Goal: Communication & Community: Answer question/provide support

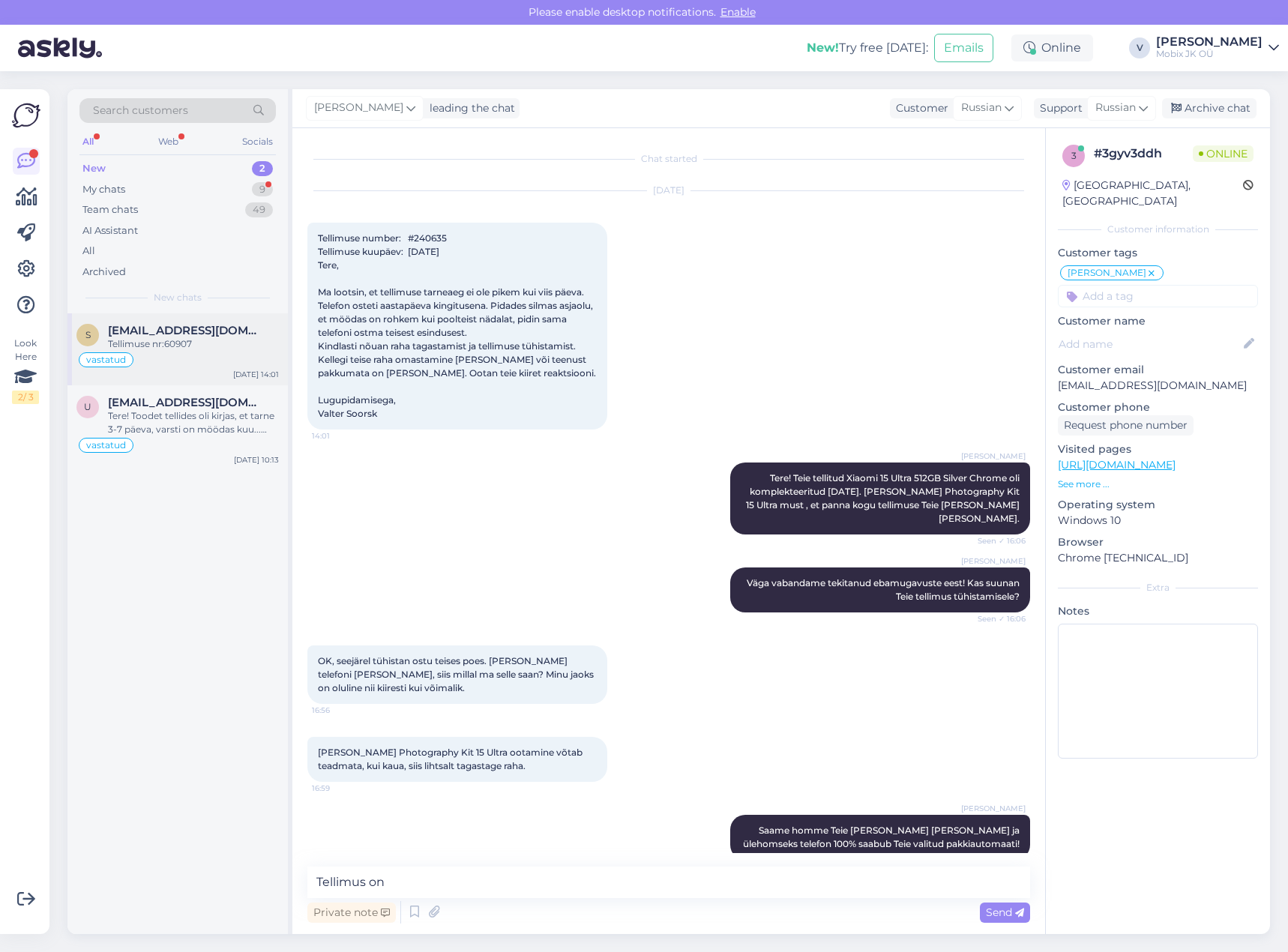
scroll to position [299, 0]
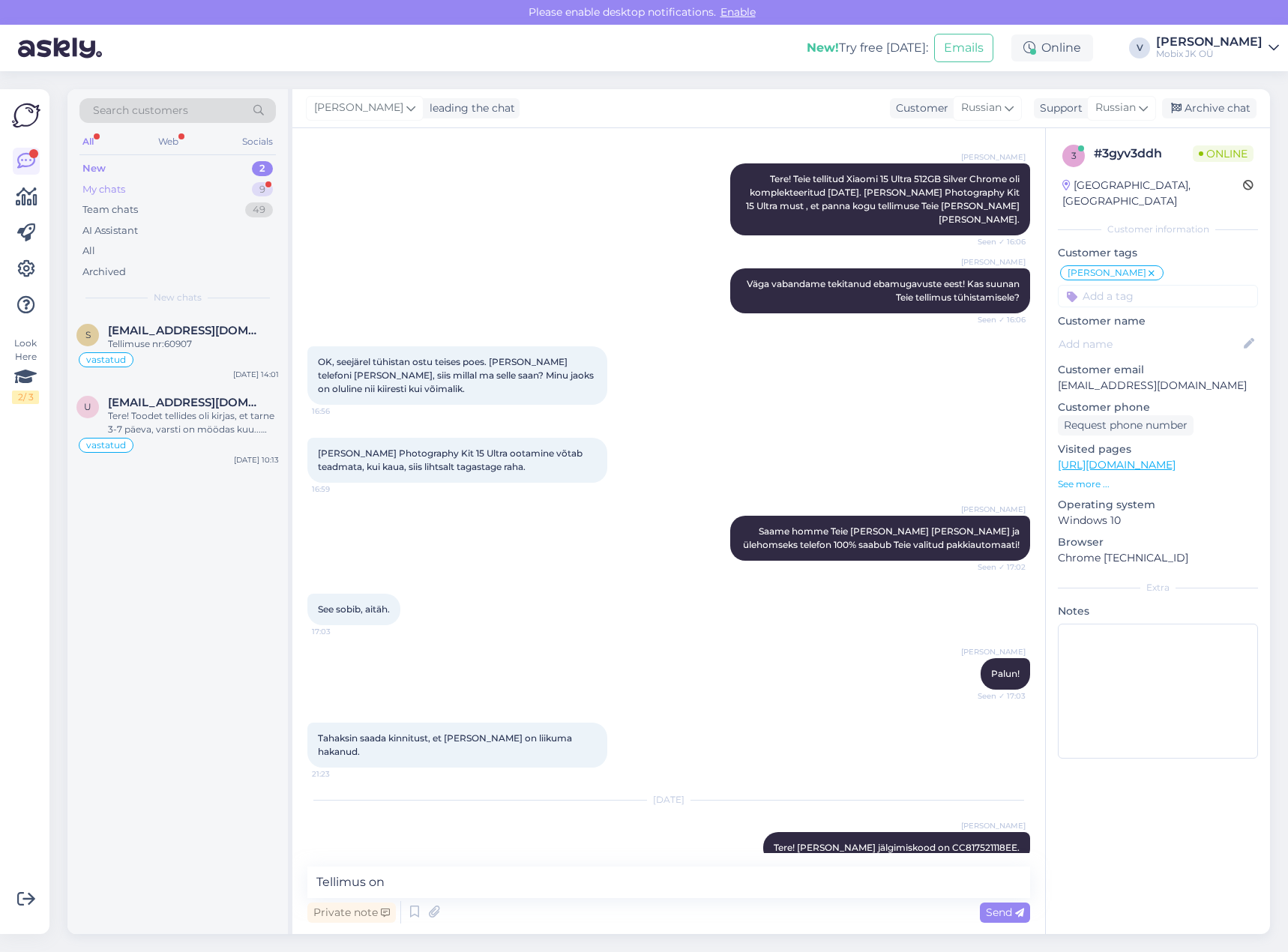
click at [242, 190] on div "My chats 9" at bounding box center [178, 190] width 197 height 21
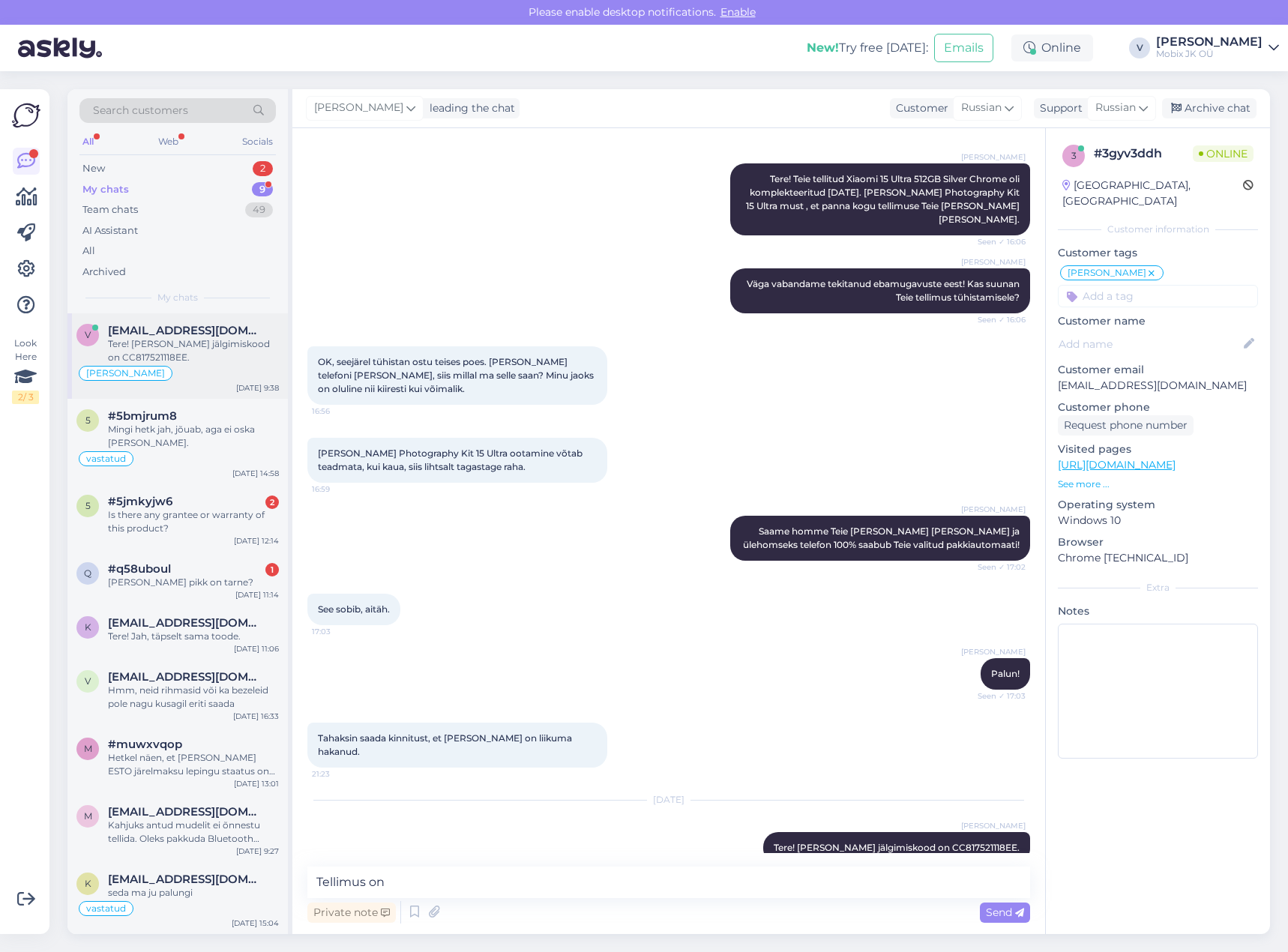
click at [242, 342] on div "Tere! [PERSON_NAME] jälgimiskood on CC817521118EE." at bounding box center [193, 350] width 171 height 27
click at [1194, 113] on div "Archive chat" at bounding box center [1208, 107] width 94 height 20
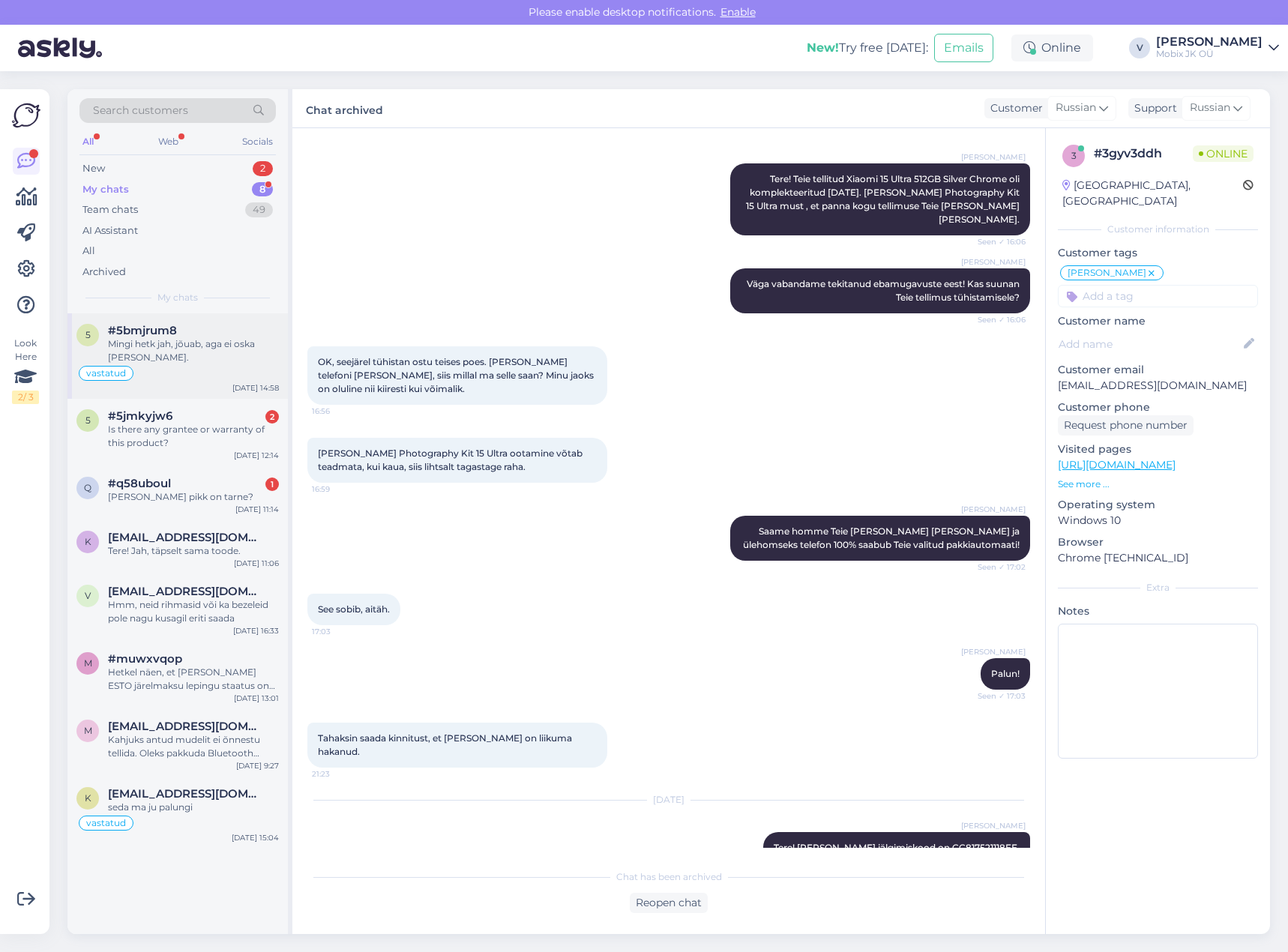
click at [231, 347] on div "Mingi hetk jah, jõuab, aga ei oska [PERSON_NAME]." at bounding box center [193, 350] width 171 height 27
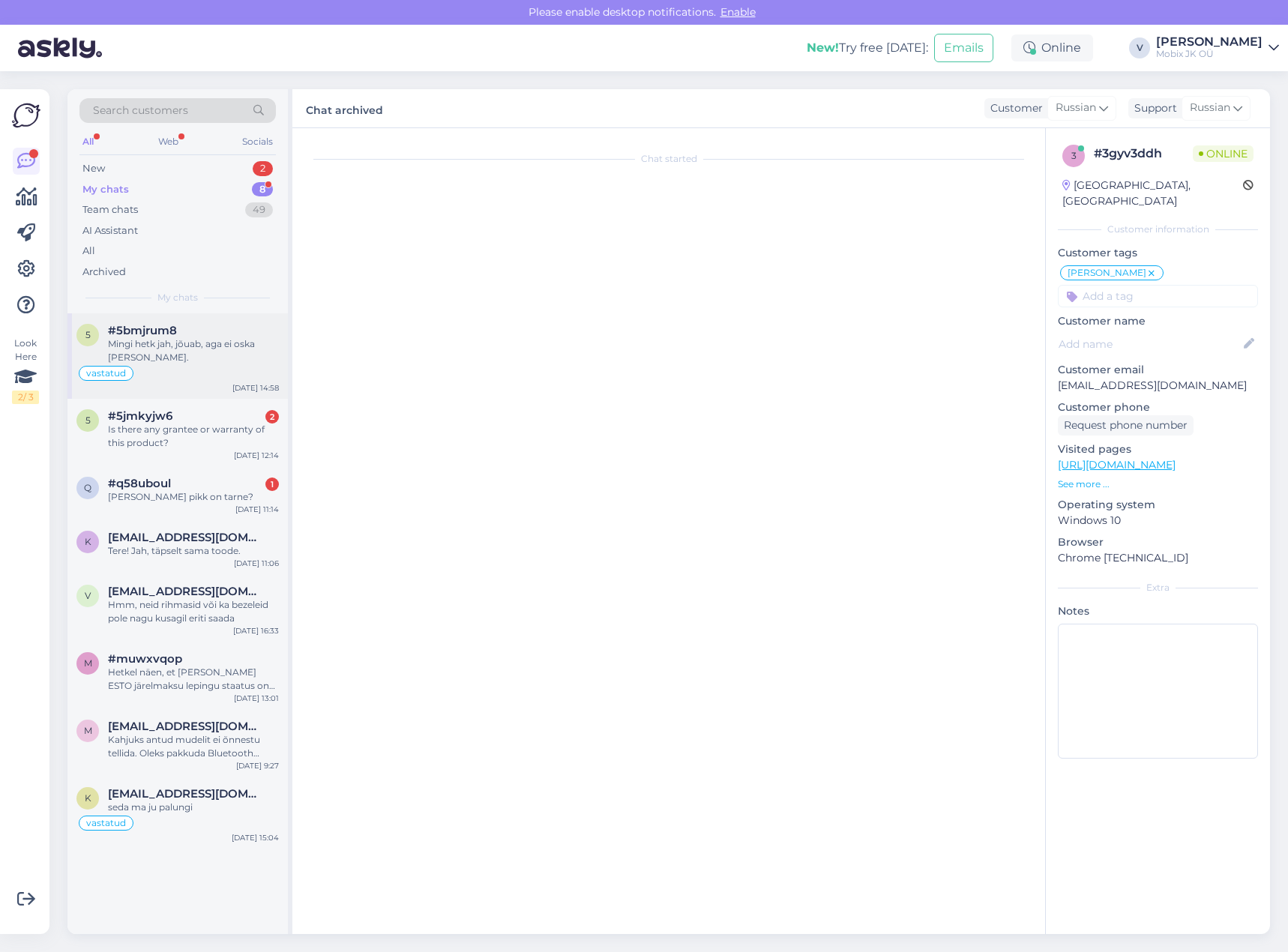
scroll to position [0, 0]
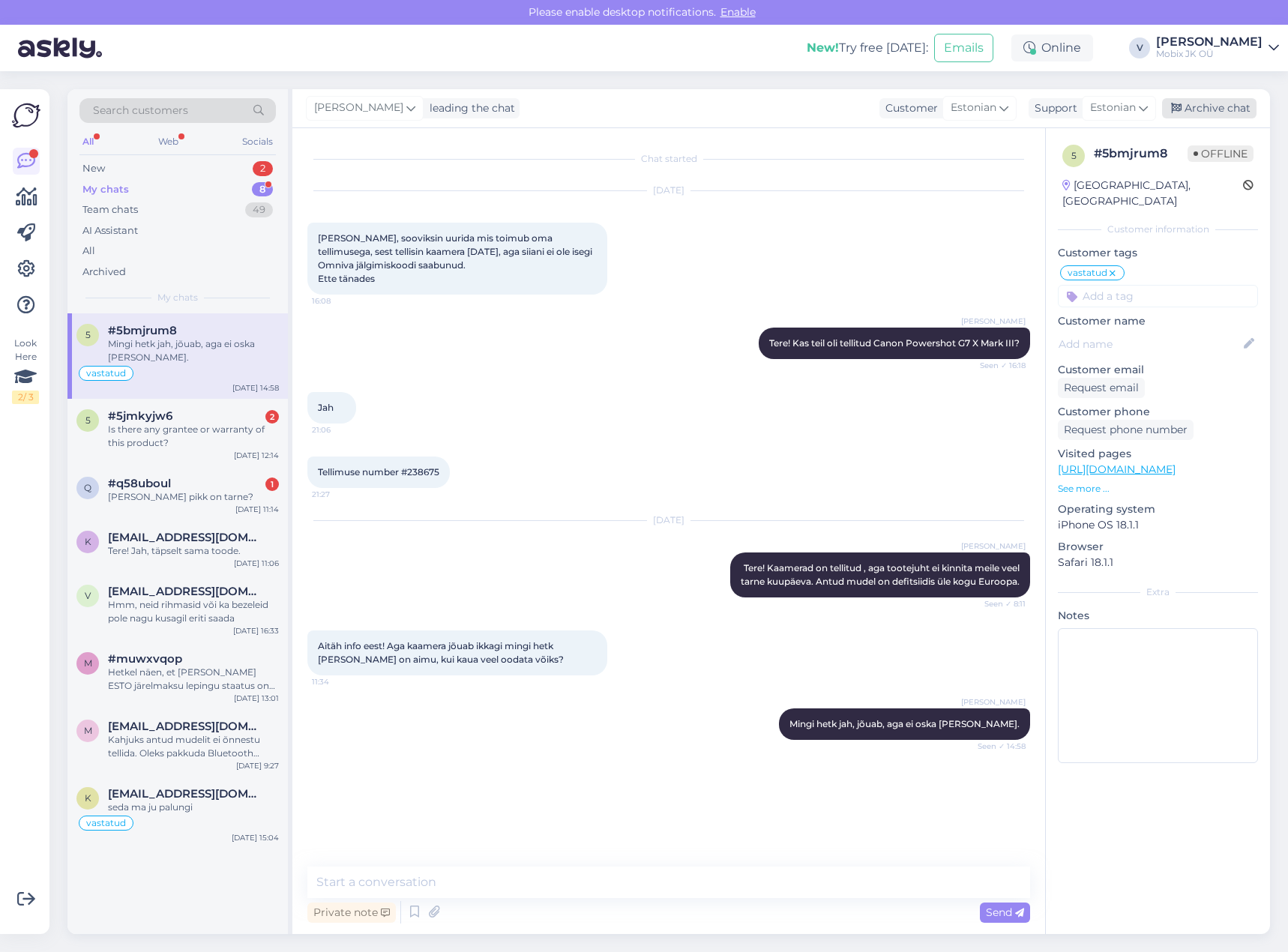
click at [1207, 107] on div "Archive chat" at bounding box center [1208, 107] width 94 height 20
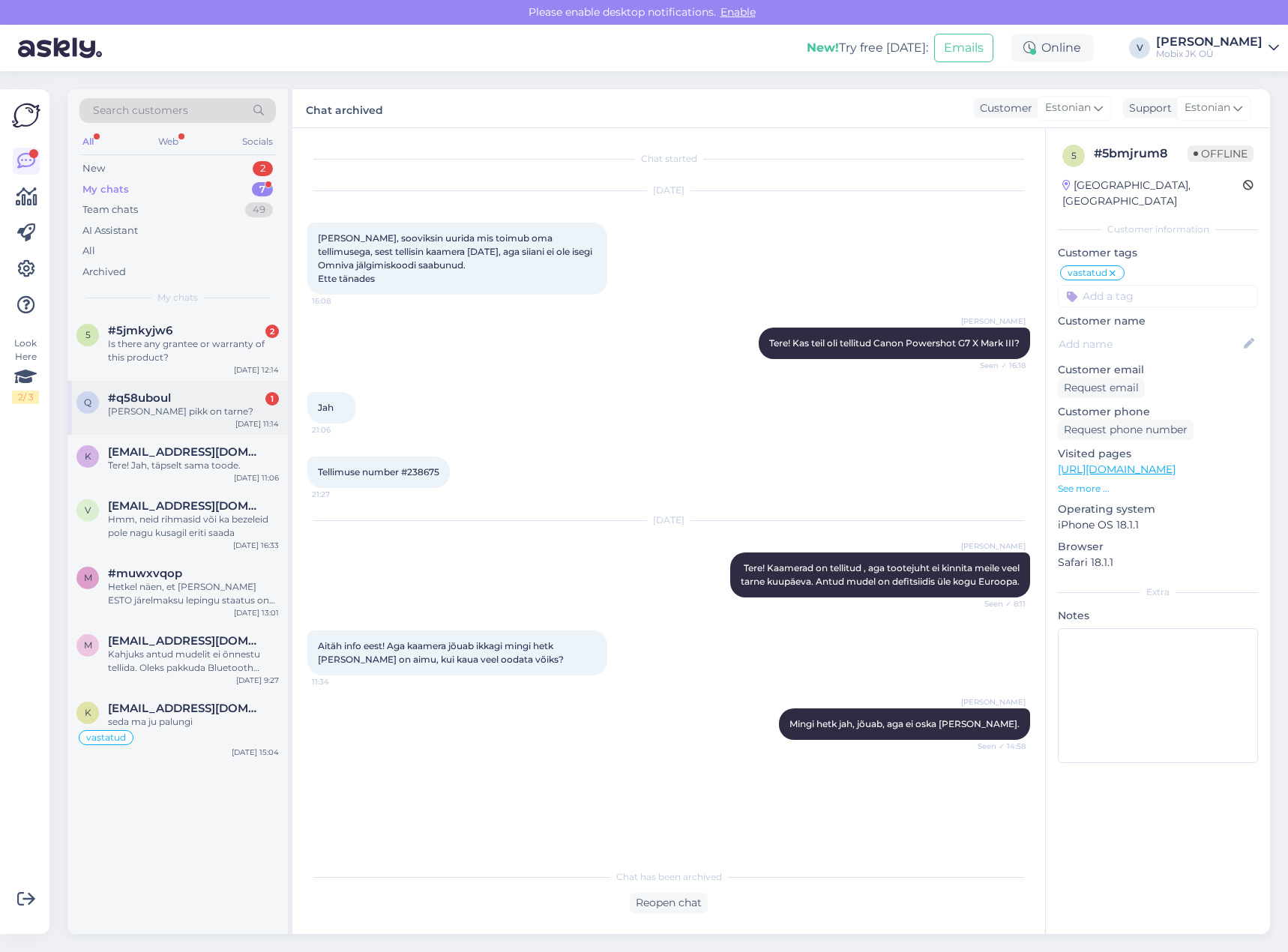
click at [198, 413] on div "[PERSON_NAME] pikk on tarne?" at bounding box center [193, 411] width 171 height 14
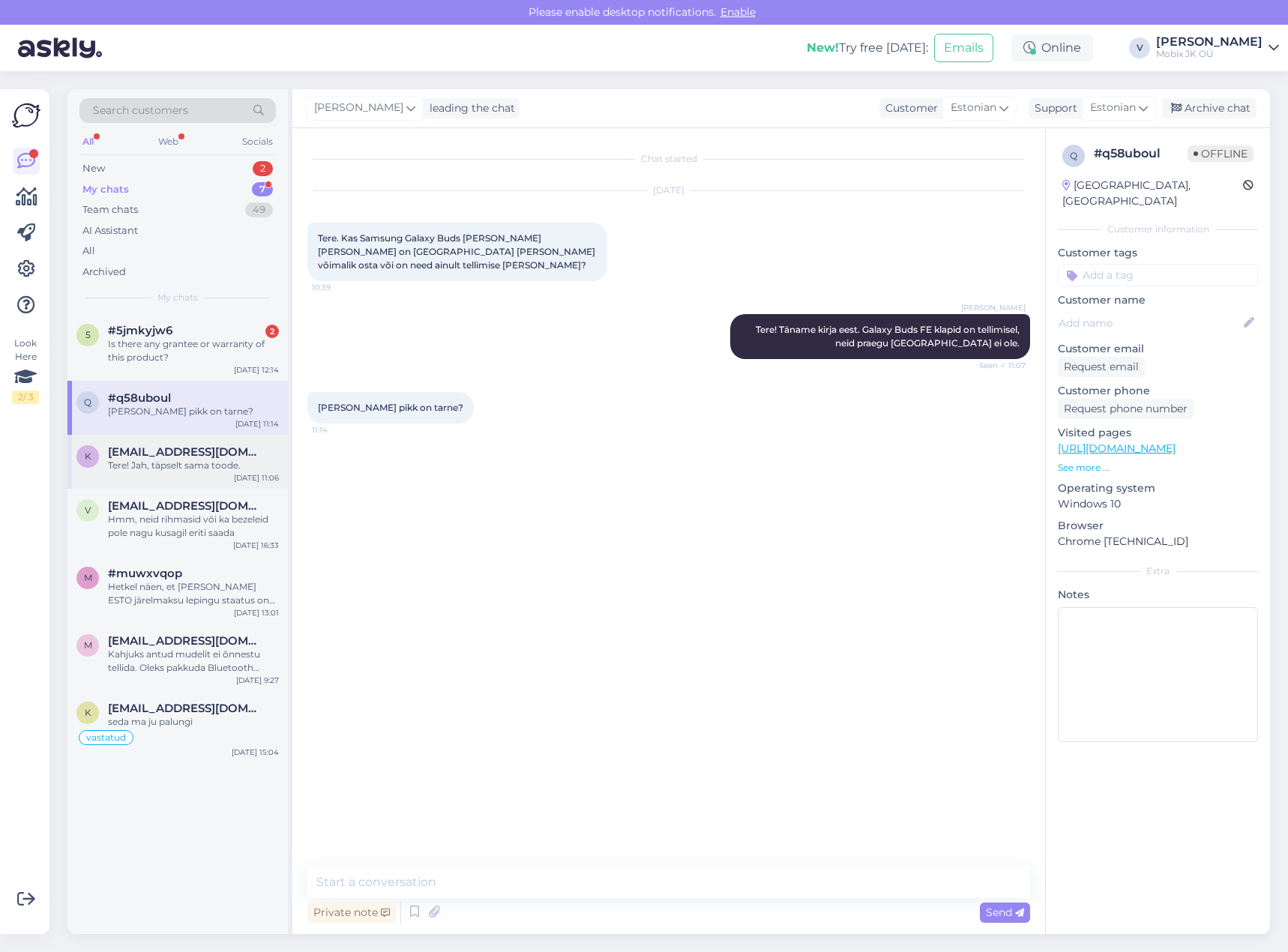
click at [216, 471] on div "Tere! Jah, täpselt sama toode." at bounding box center [193, 466] width 171 height 14
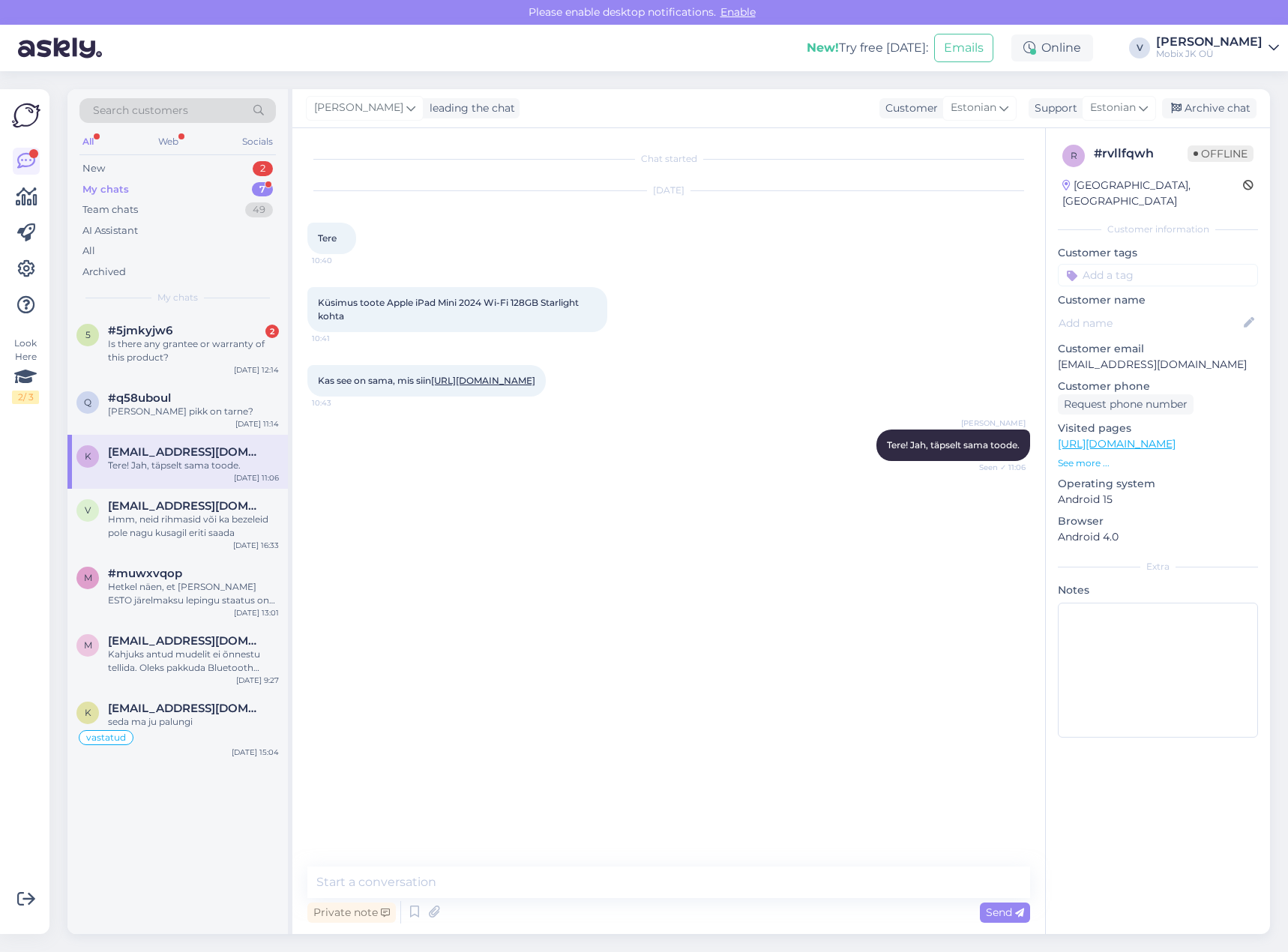
click at [1129, 264] on input at bounding box center [1157, 275] width 200 height 23
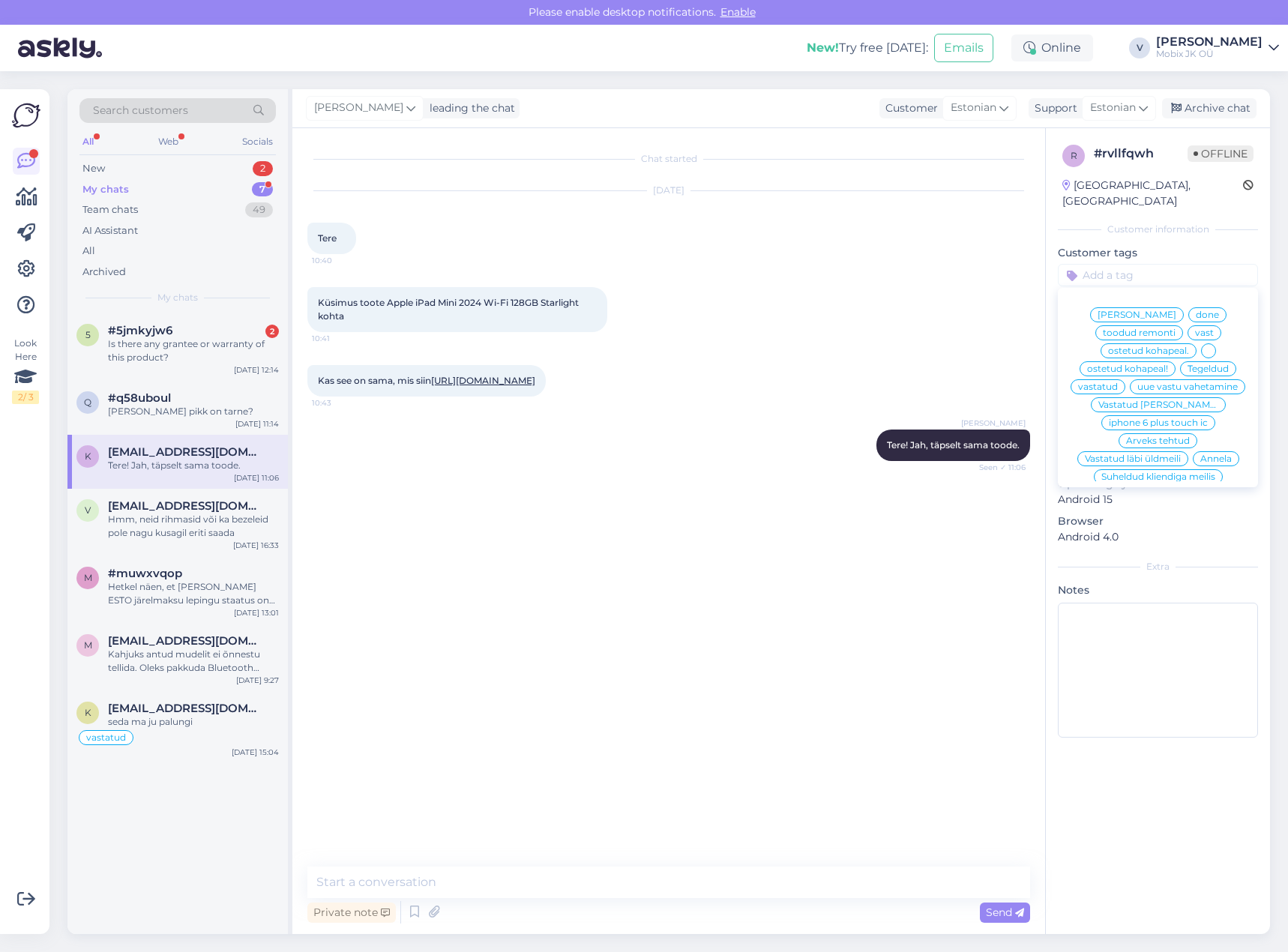
drag, startPoint x: 1164, startPoint y: 366, endPoint x: 1214, endPoint y: 165, distance: 207.1
click at [1125, 379] on div "vastatud" at bounding box center [1097, 386] width 55 height 15
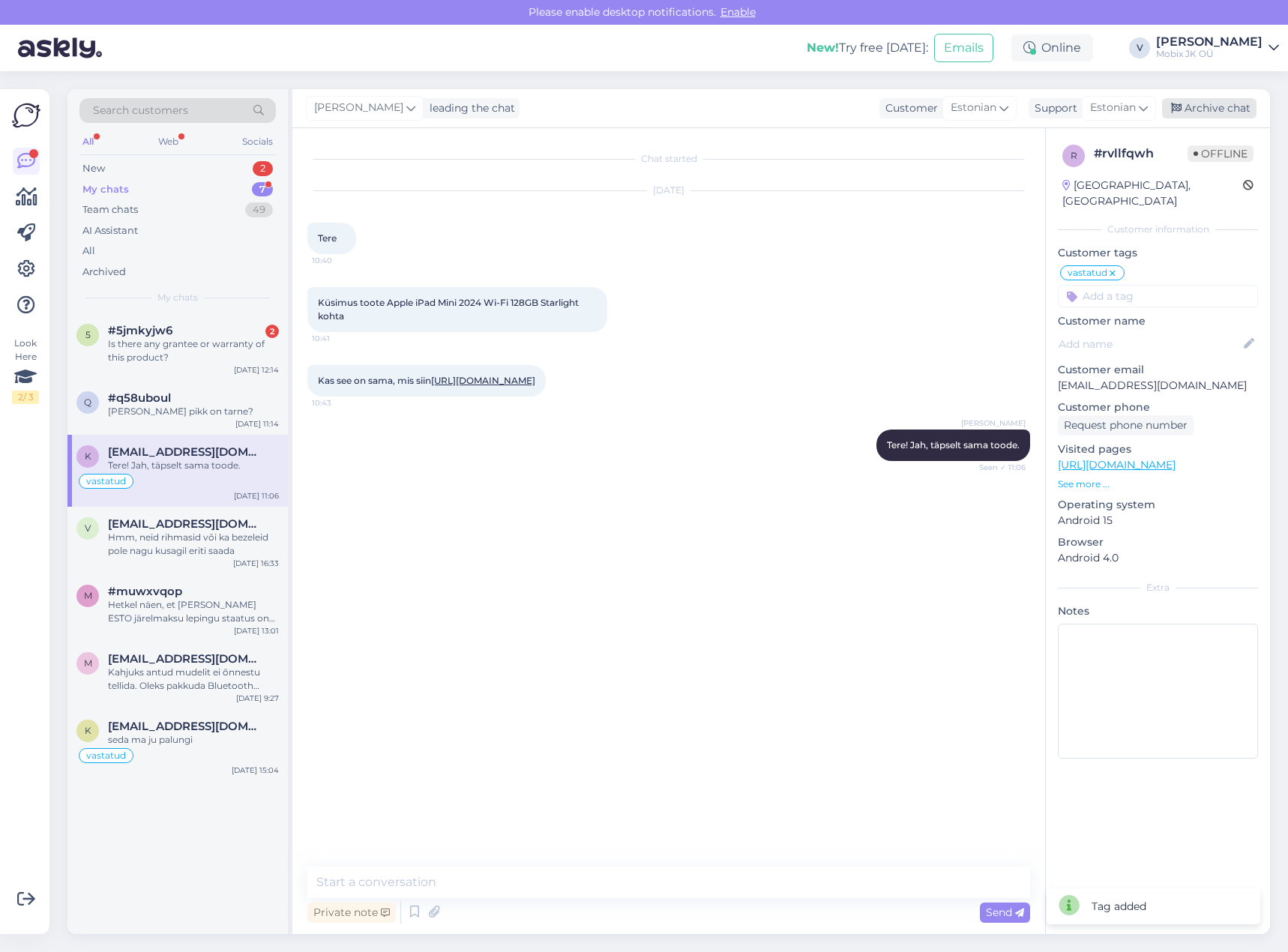
click at [1213, 107] on div "Archive chat" at bounding box center [1208, 107] width 94 height 20
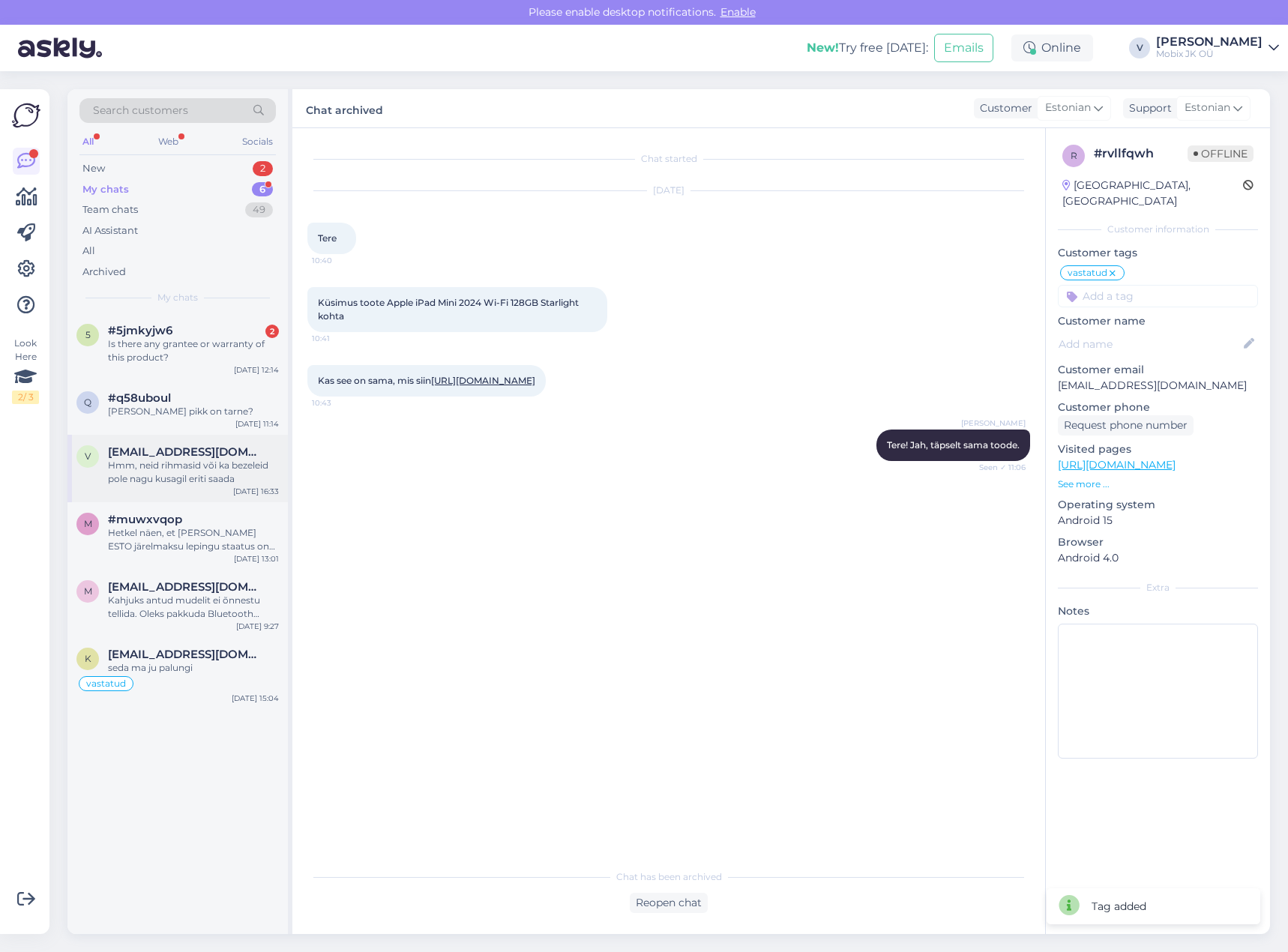
click at [231, 463] on div "Hmm, neid rihmasid või ka bezeleid pole nagu kusagil eriti saada" at bounding box center [193, 472] width 171 height 27
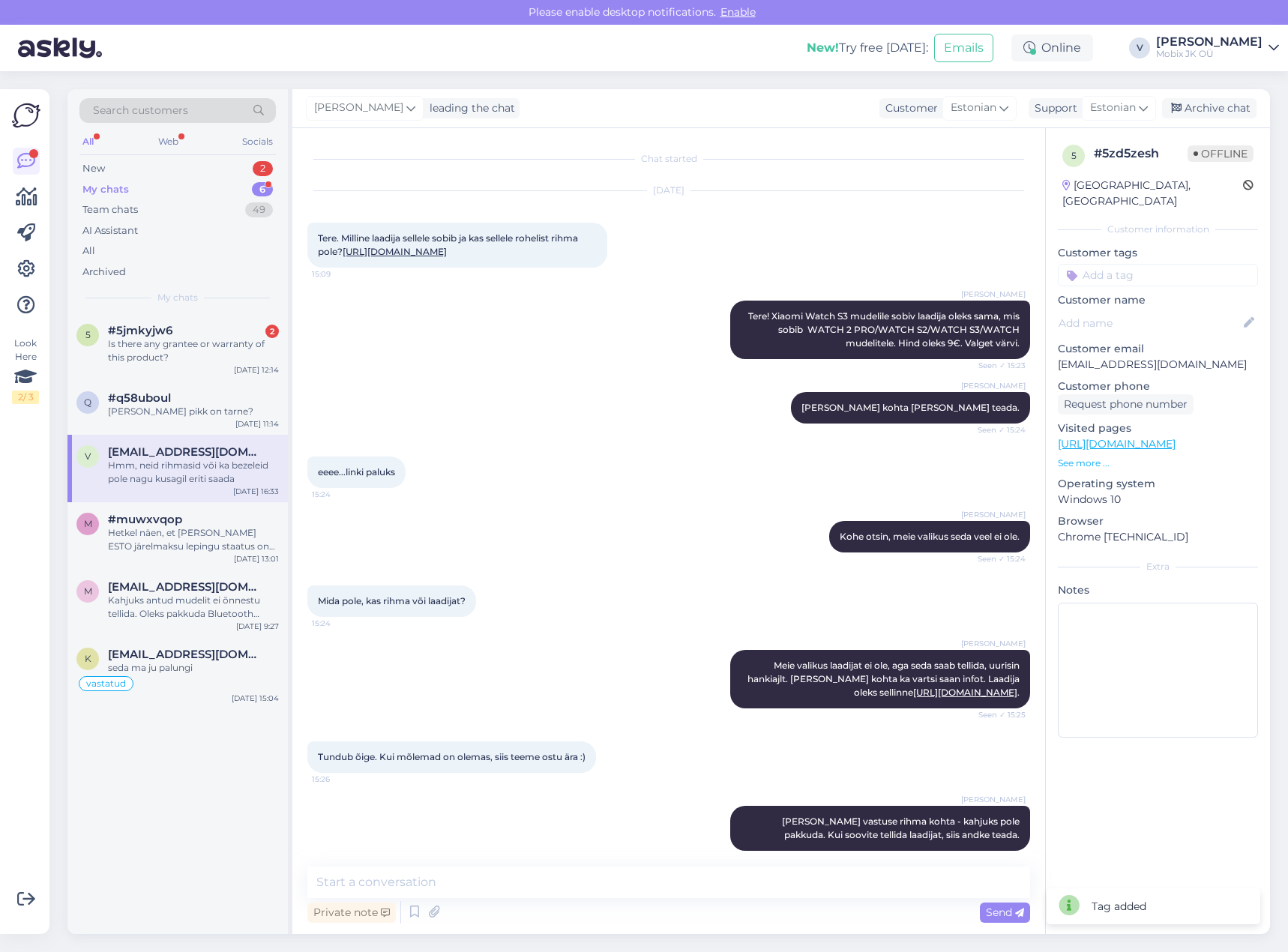
scroll to position [106, 0]
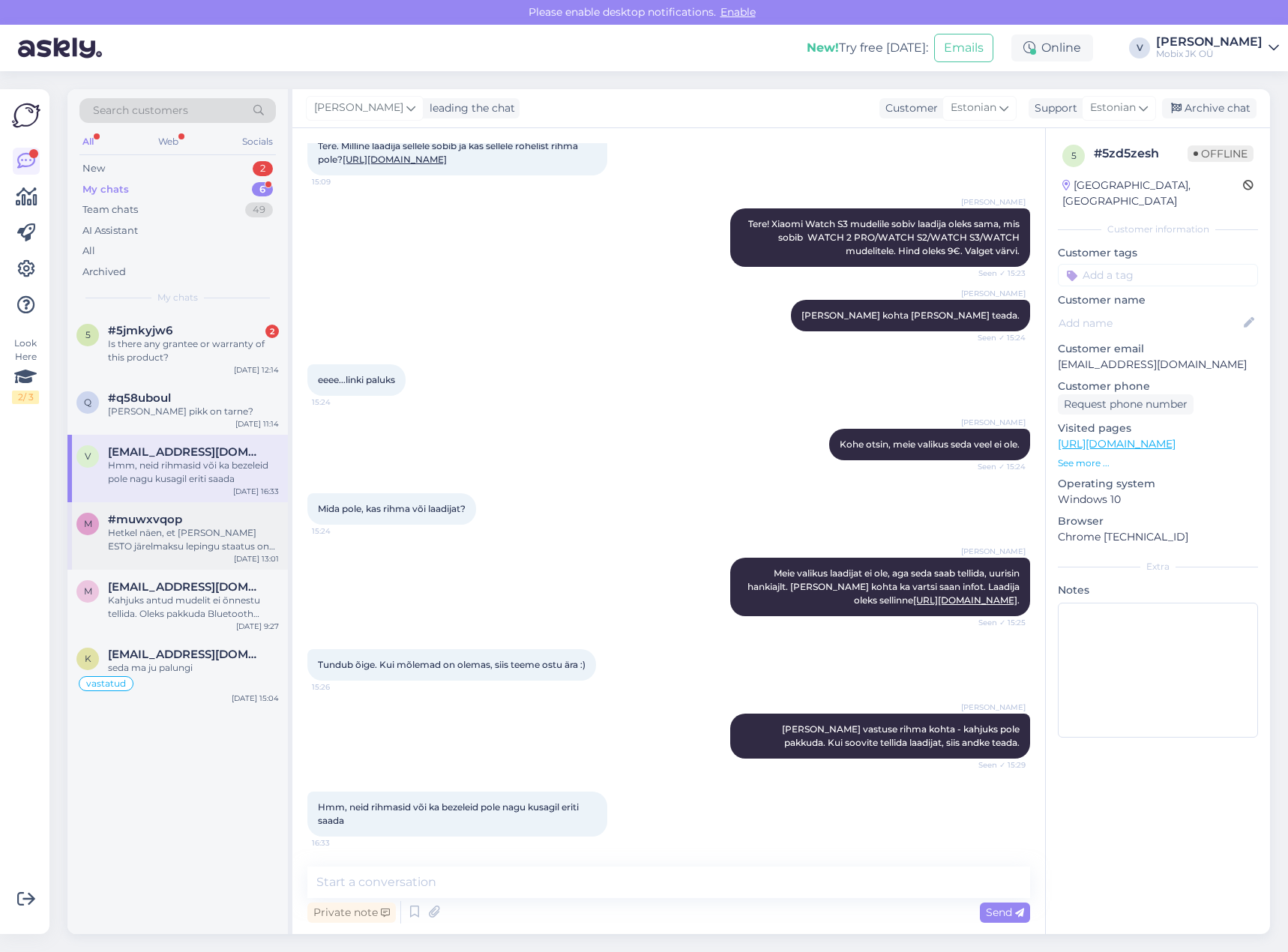
click at [225, 531] on div "Hetkel näen, et [PERSON_NAME] ESTO järelmaksu lepingu staatus on "ootel". Palun…" at bounding box center [193, 539] width 171 height 27
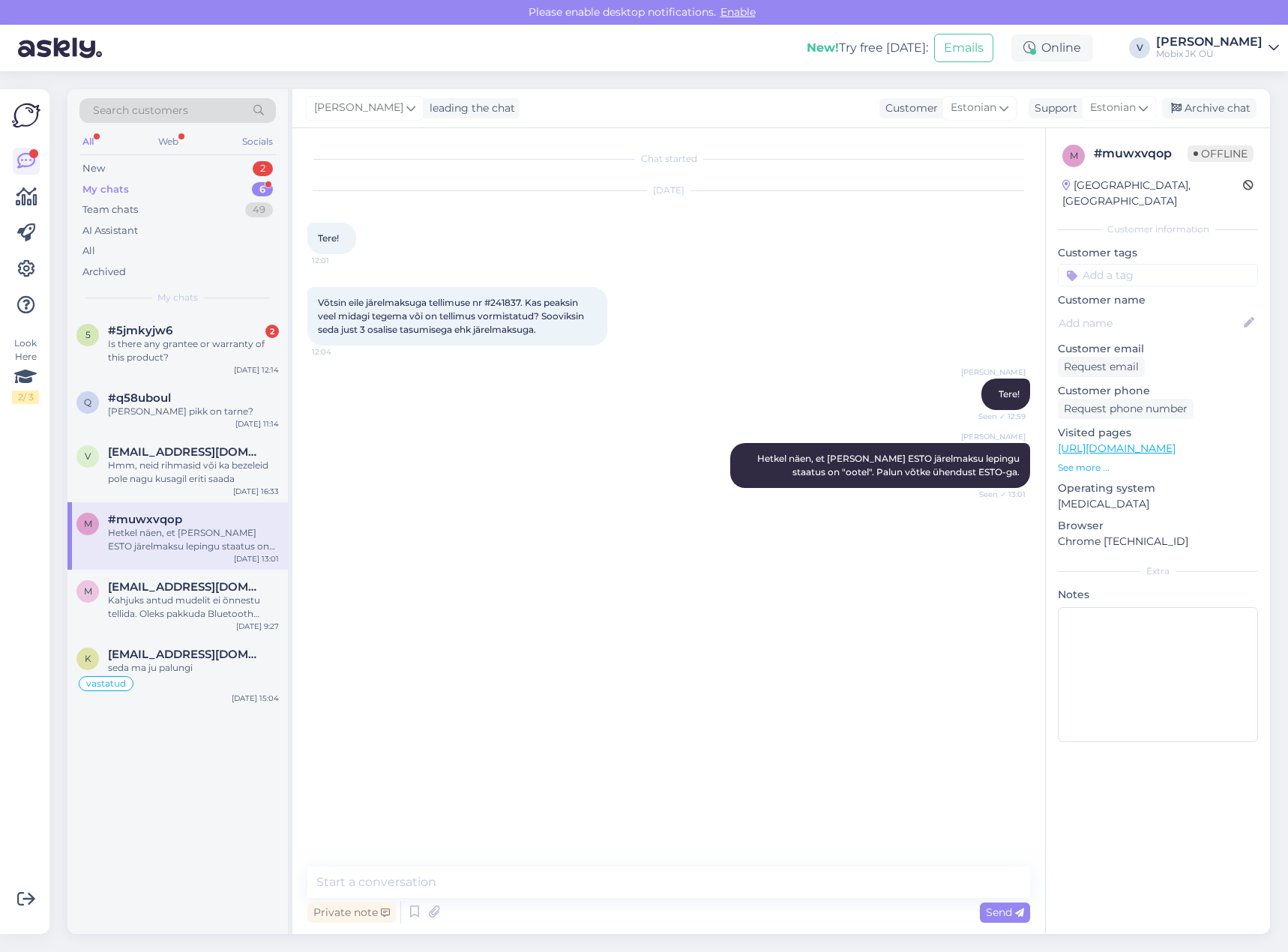
scroll to position [0, 0]
click at [1140, 264] on input at bounding box center [1157, 275] width 200 height 23
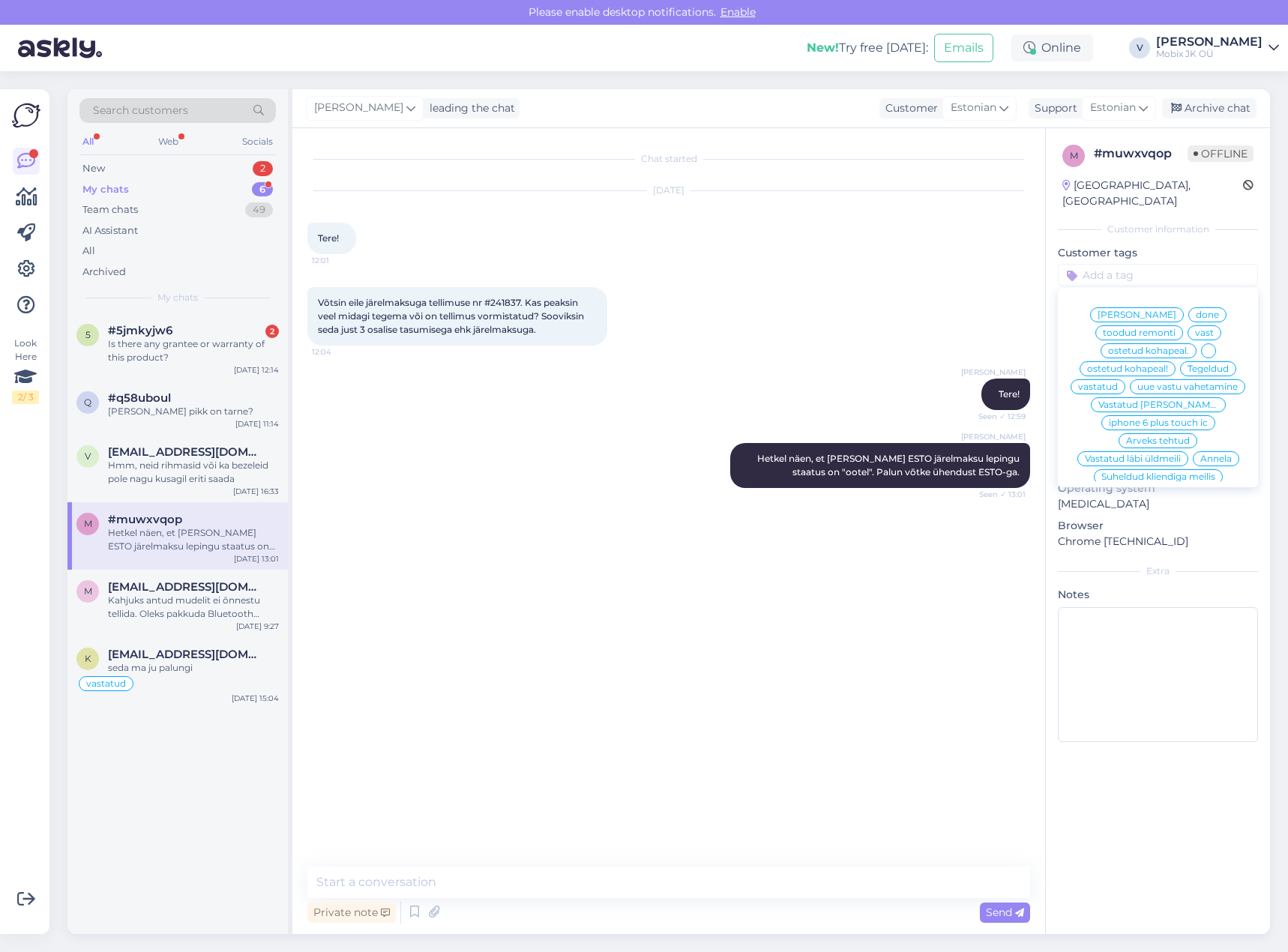
drag, startPoint x: 1149, startPoint y: 371, endPoint x: 1216, endPoint y: 179, distance: 203.4
click at [1117, 382] on span "vastatud" at bounding box center [1097, 386] width 40 height 9
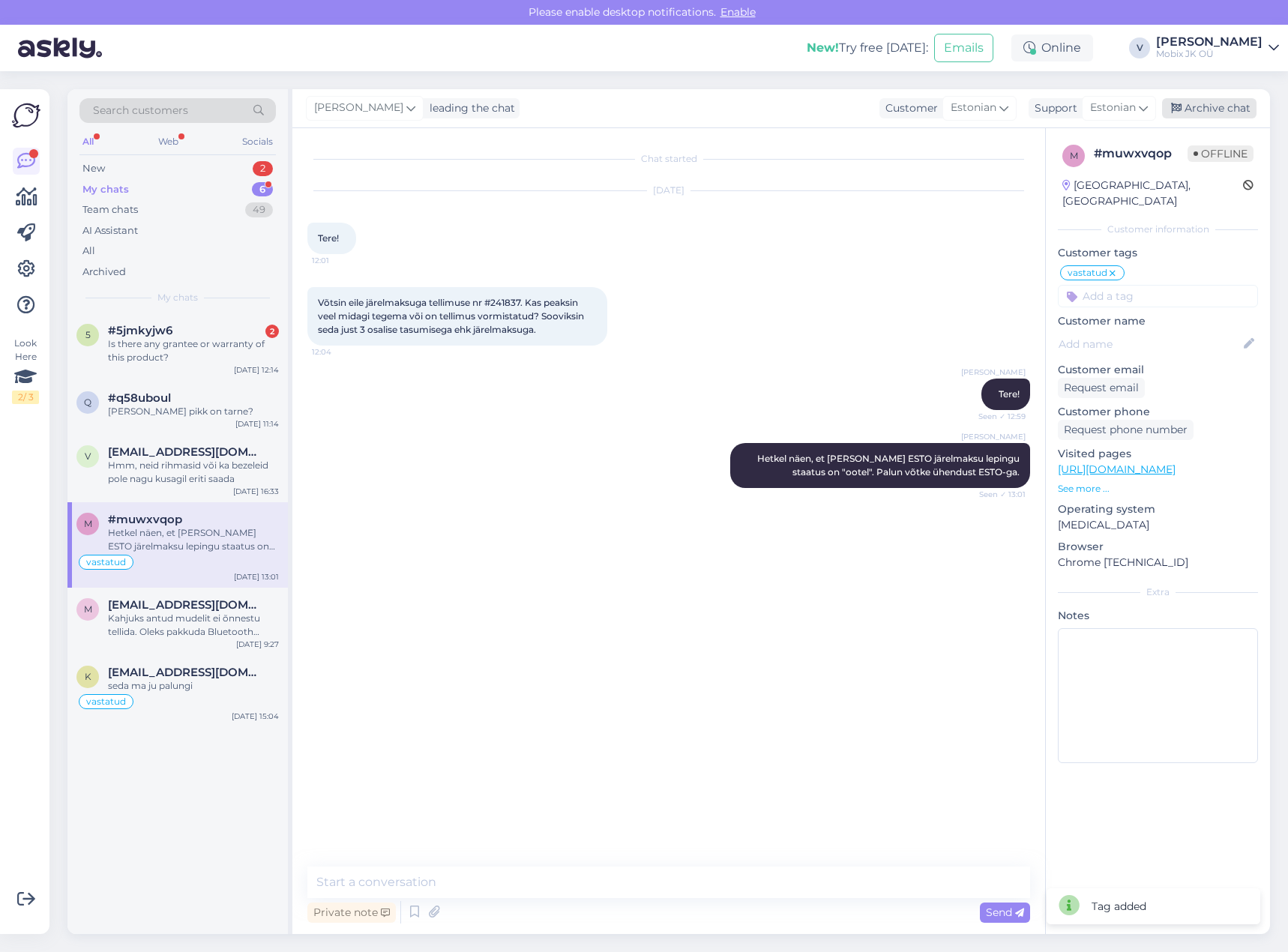
click at [1226, 106] on div "Archive chat" at bounding box center [1208, 107] width 94 height 20
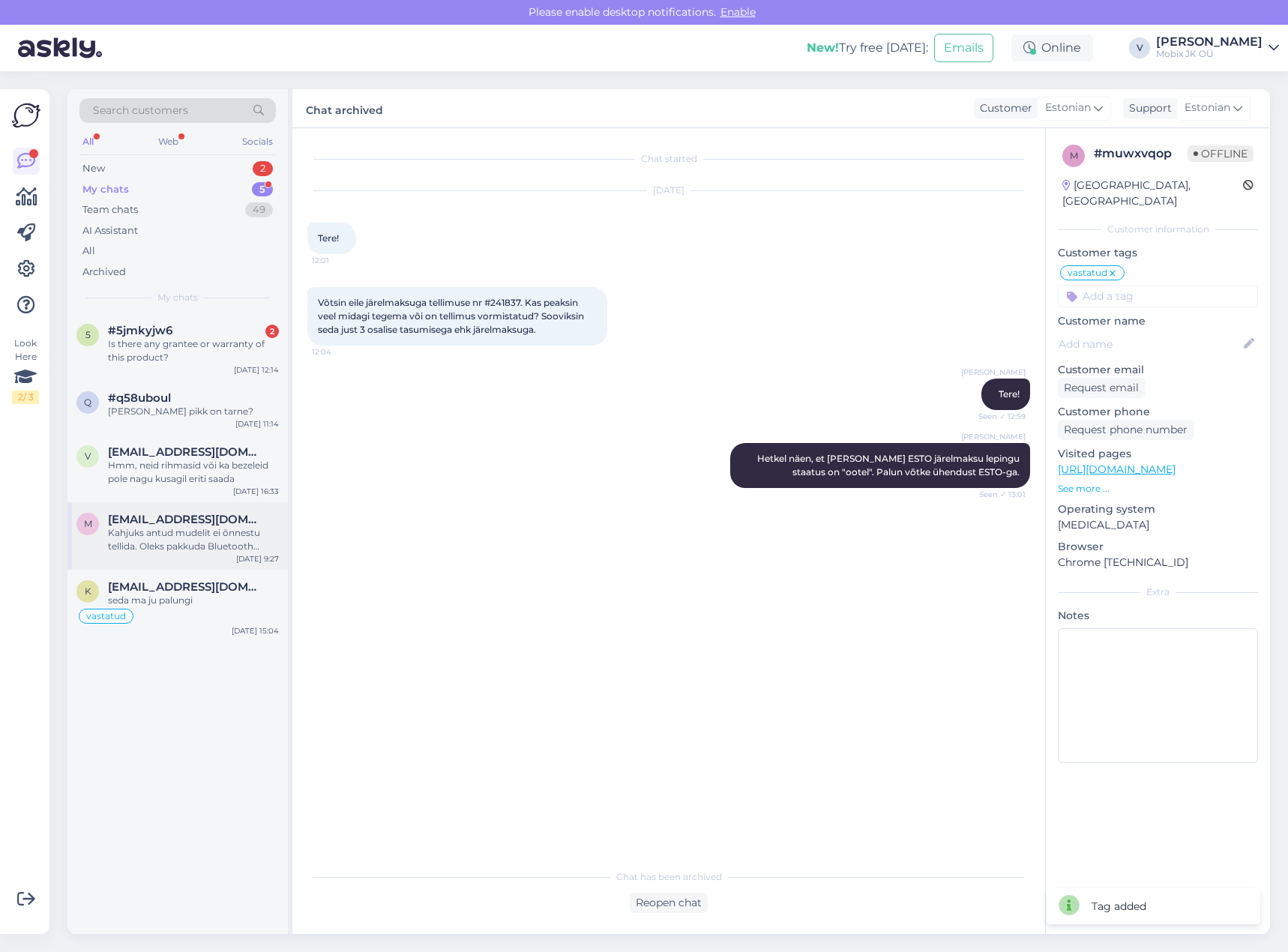
click at [217, 526] on span "[EMAIL_ADDRESS][DOMAIN_NAME]" at bounding box center [186, 520] width 156 height 14
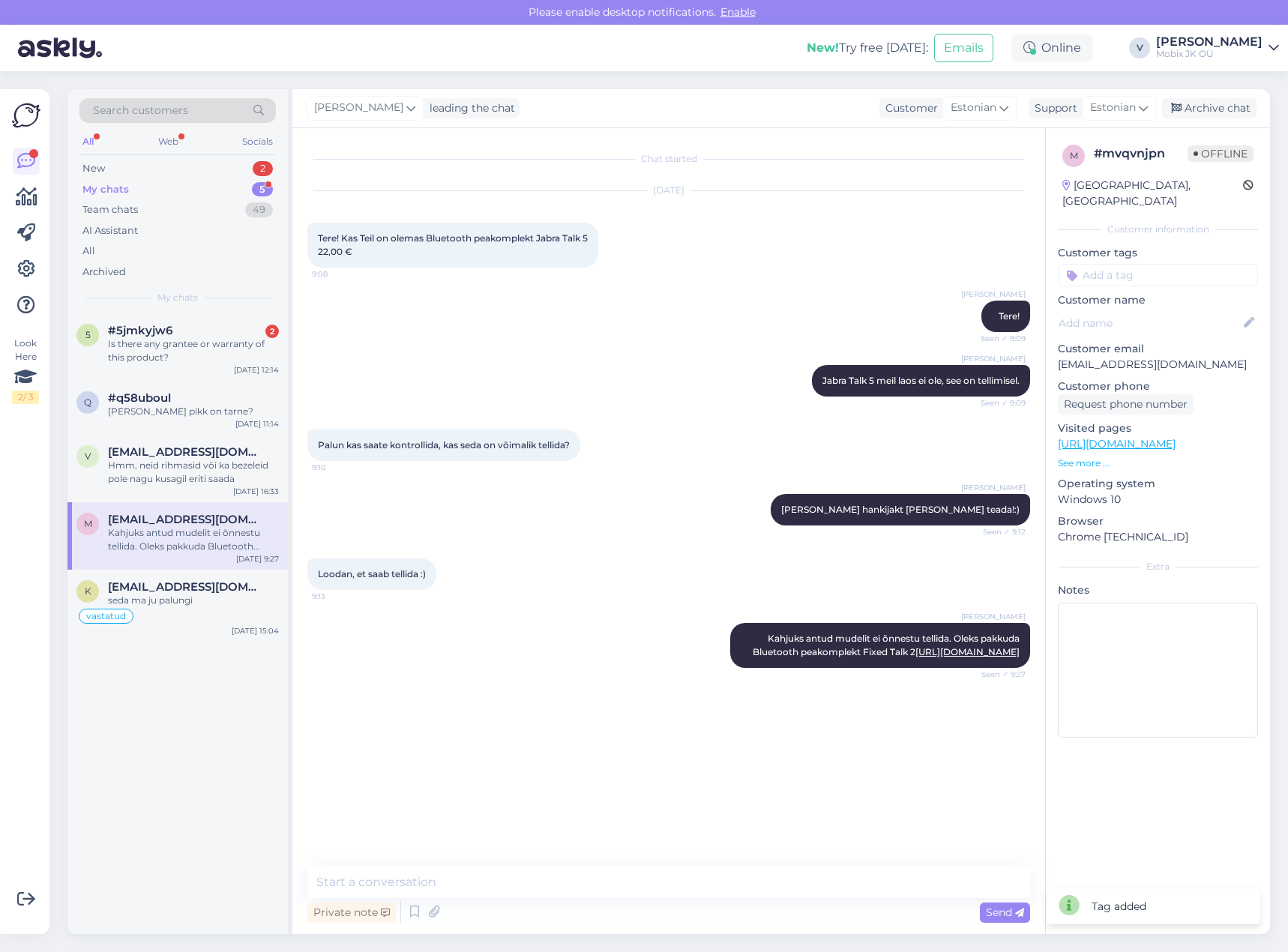
click at [1162, 264] on input at bounding box center [1157, 275] width 200 height 23
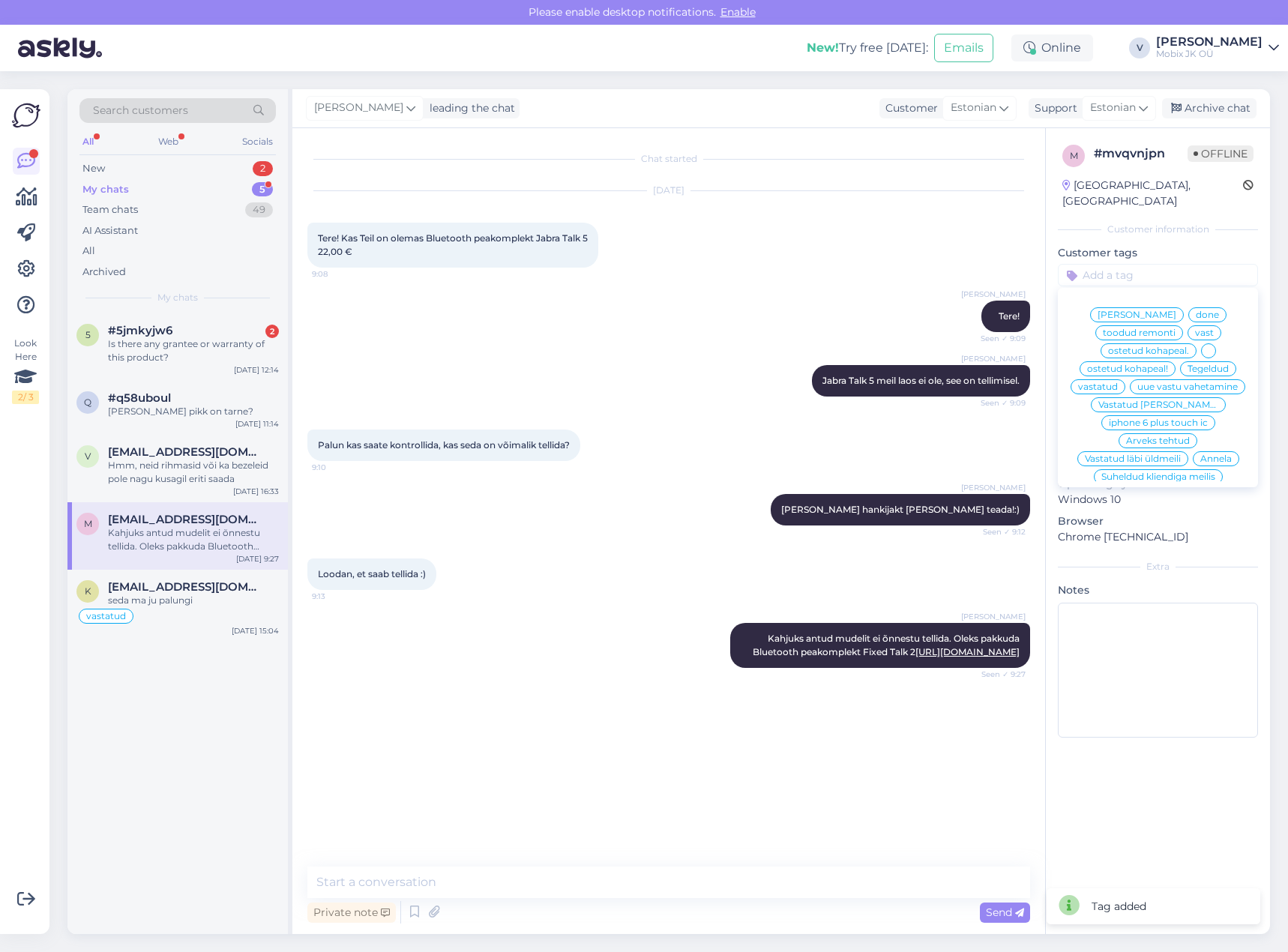
click at [1117, 382] on span "vastatud" at bounding box center [1097, 386] width 40 height 9
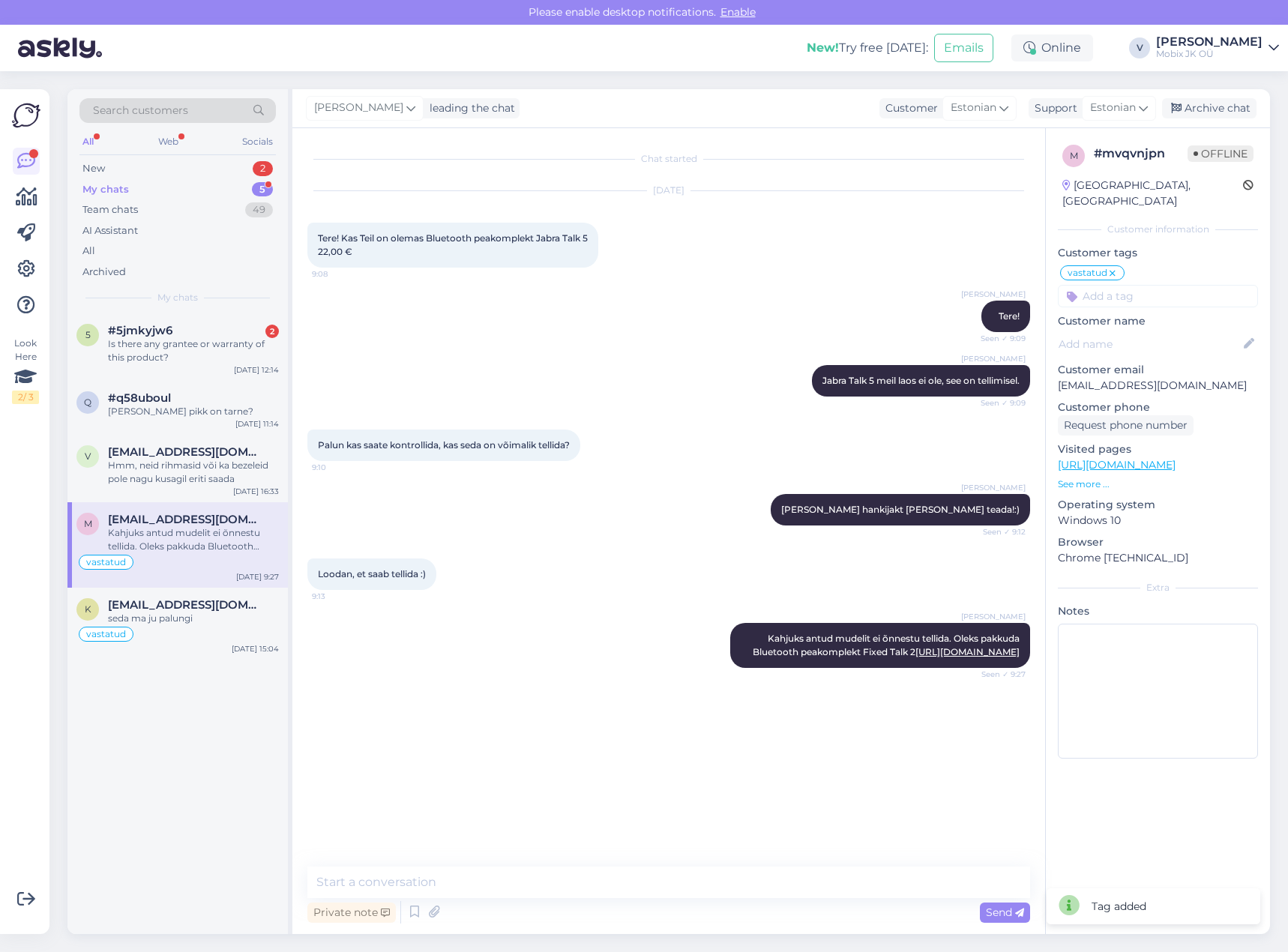
drag, startPoint x: 1217, startPoint y: 111, endPoint x: 1139, endPoint y: 159, distance: 91.6
click at [1216, 112] on div "Archive chat" at bounding box center [1208, 107] width 94 height 20
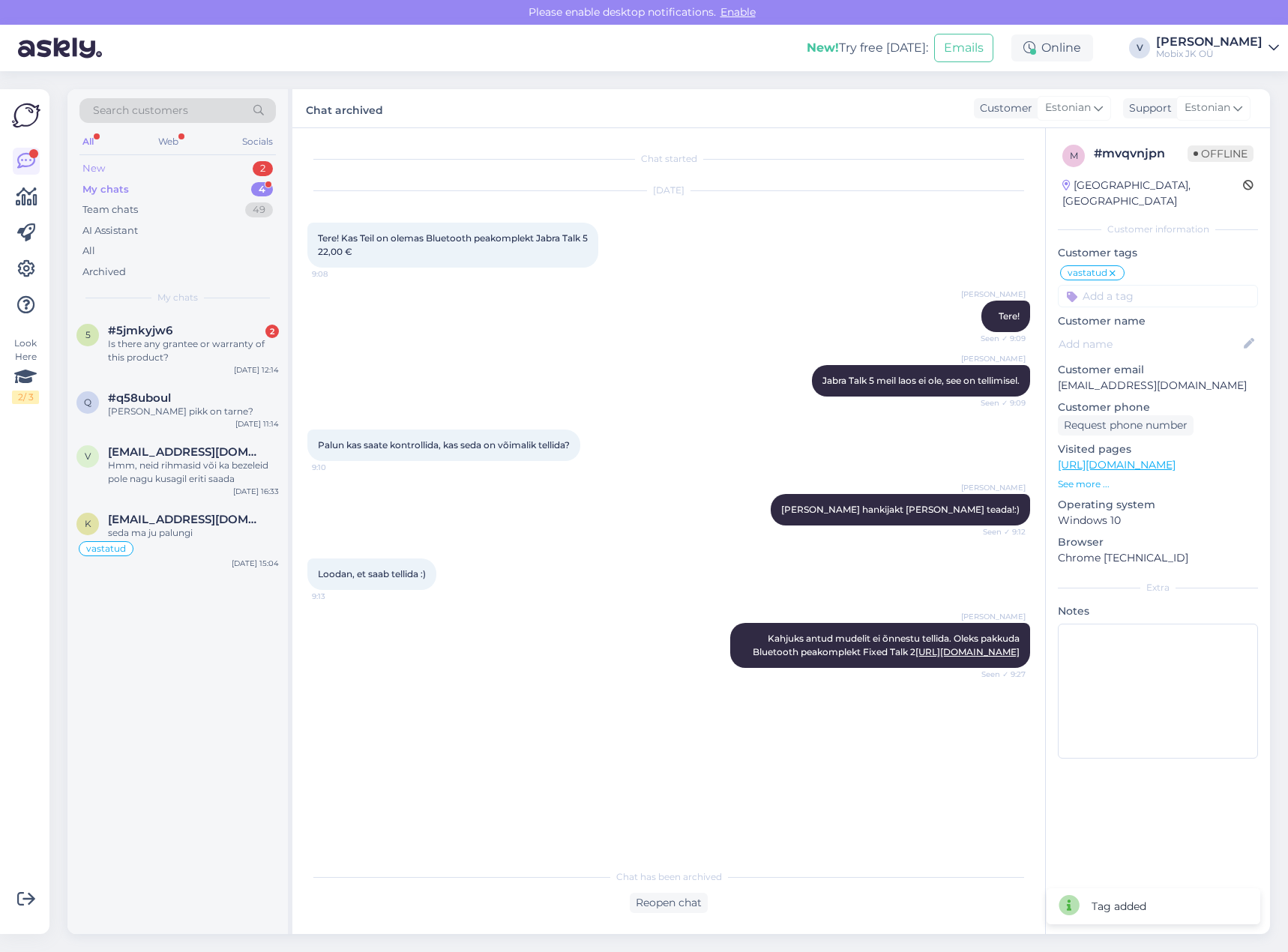
click at [244, 167] on div "New 2" at bounding box center [178, 169] width 197 height 21
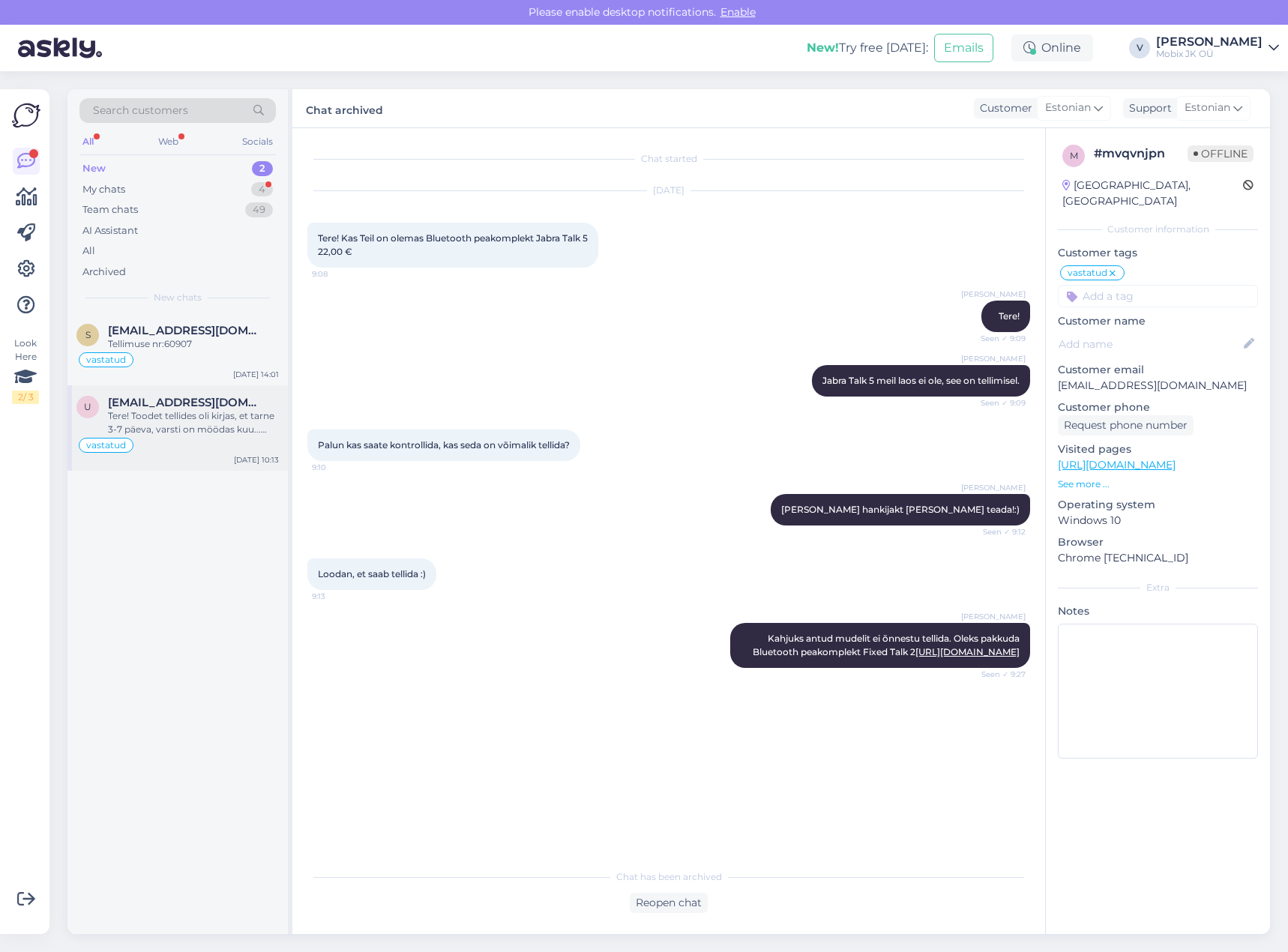
click at [199, 437] on div "vastatud" at bounding box center [178, 445] width 203 height 18
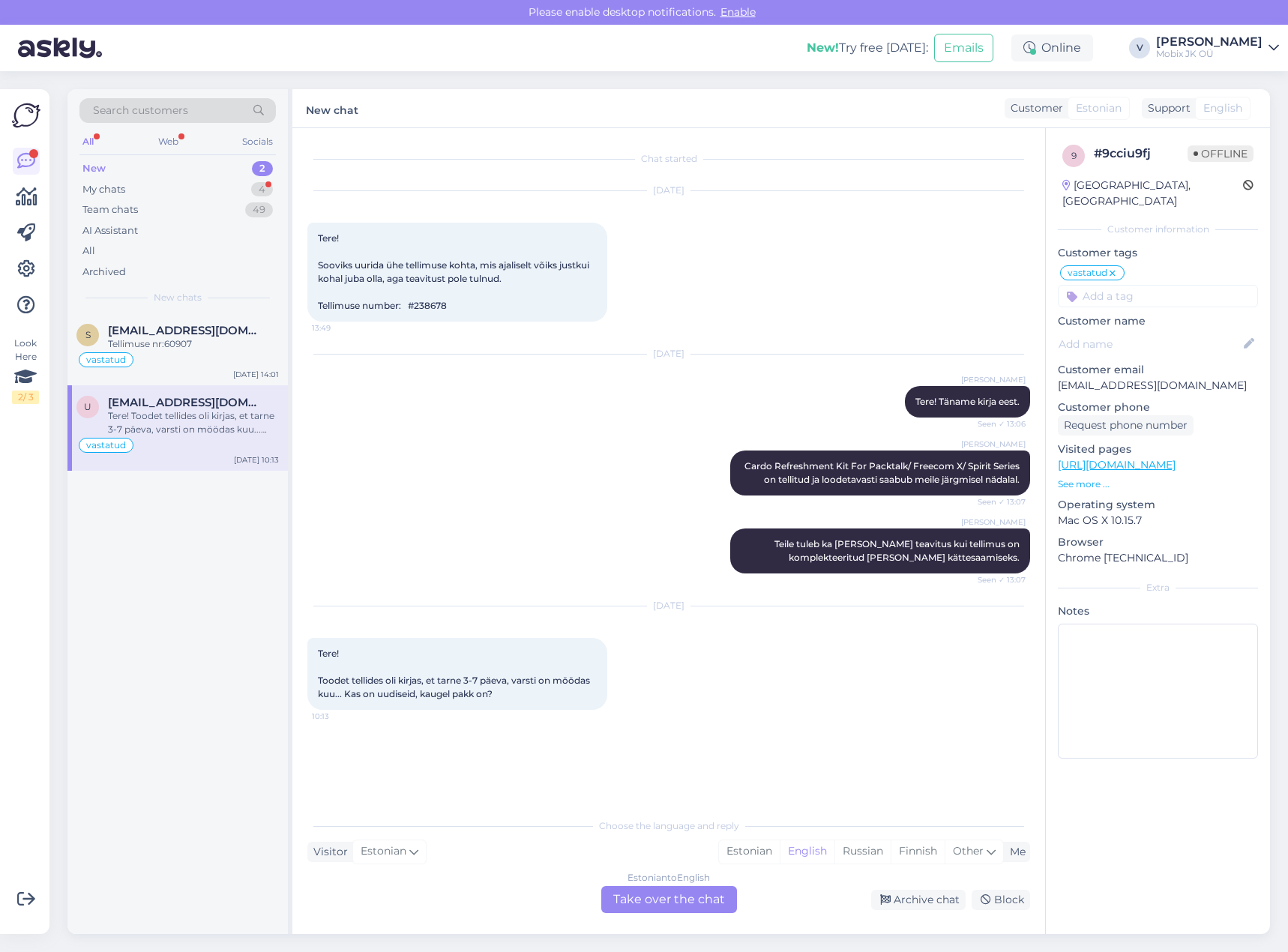
click at [1127, 285] on input at bounding box center [1157, 296] width 200 height 23
type input "üld"
click at [1185, 328] on div "Vastatud läbi üldmeili" at bounding box center [1158, 335] width 111 height 15
drag, startPoint x: 942, startPoint y: 897, endPoint x: 948, endPoint y: 885, distance: 13.4
click at [943, 893] on div "Archive chat" at bounding box center [918, 899] width 94 height 20
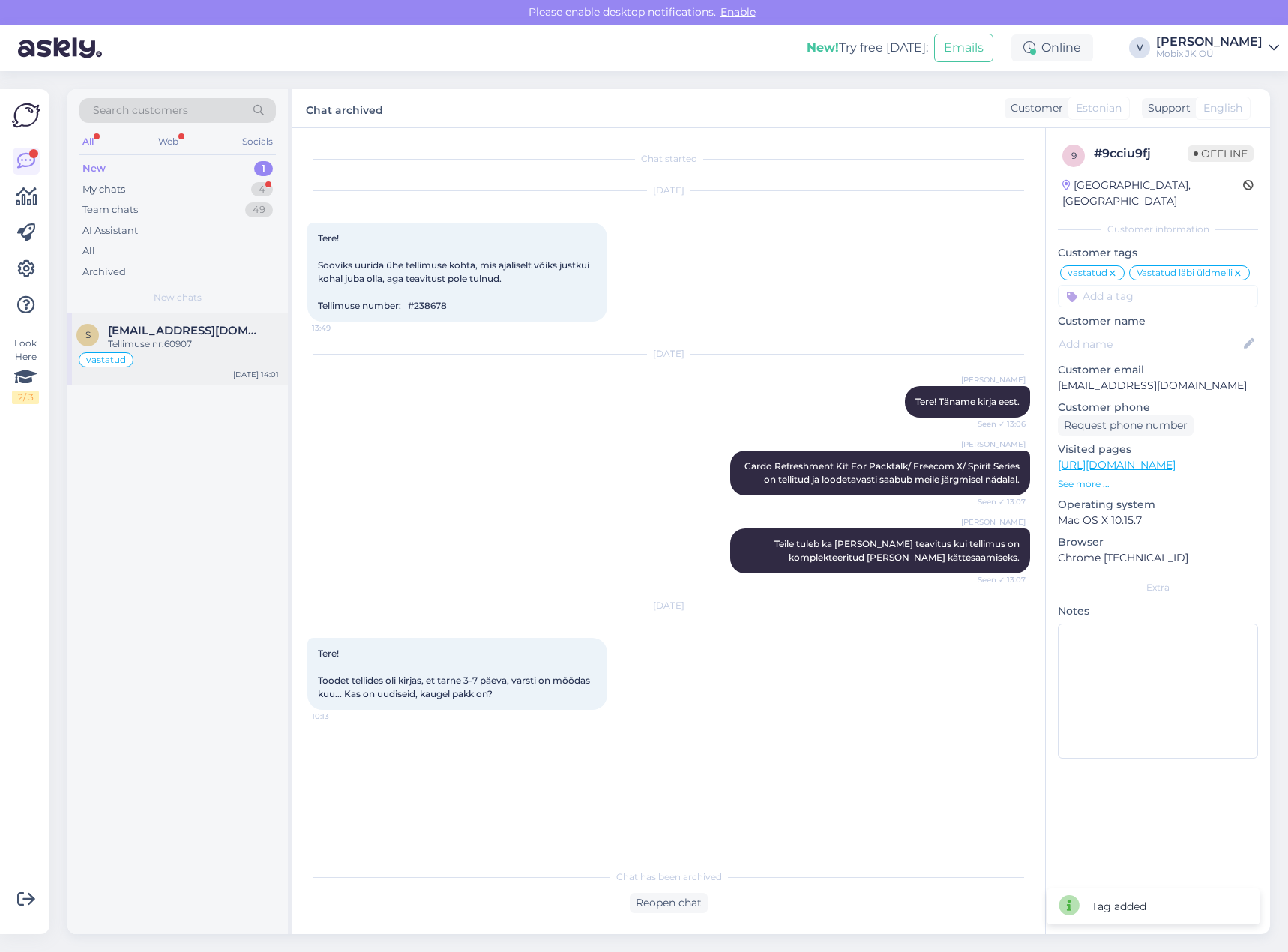
click at [181, 330] on span "[EMAIL_ADDRESS][DOMAIN_NAME]" at bounding box center [186, 331] width 156 height 14
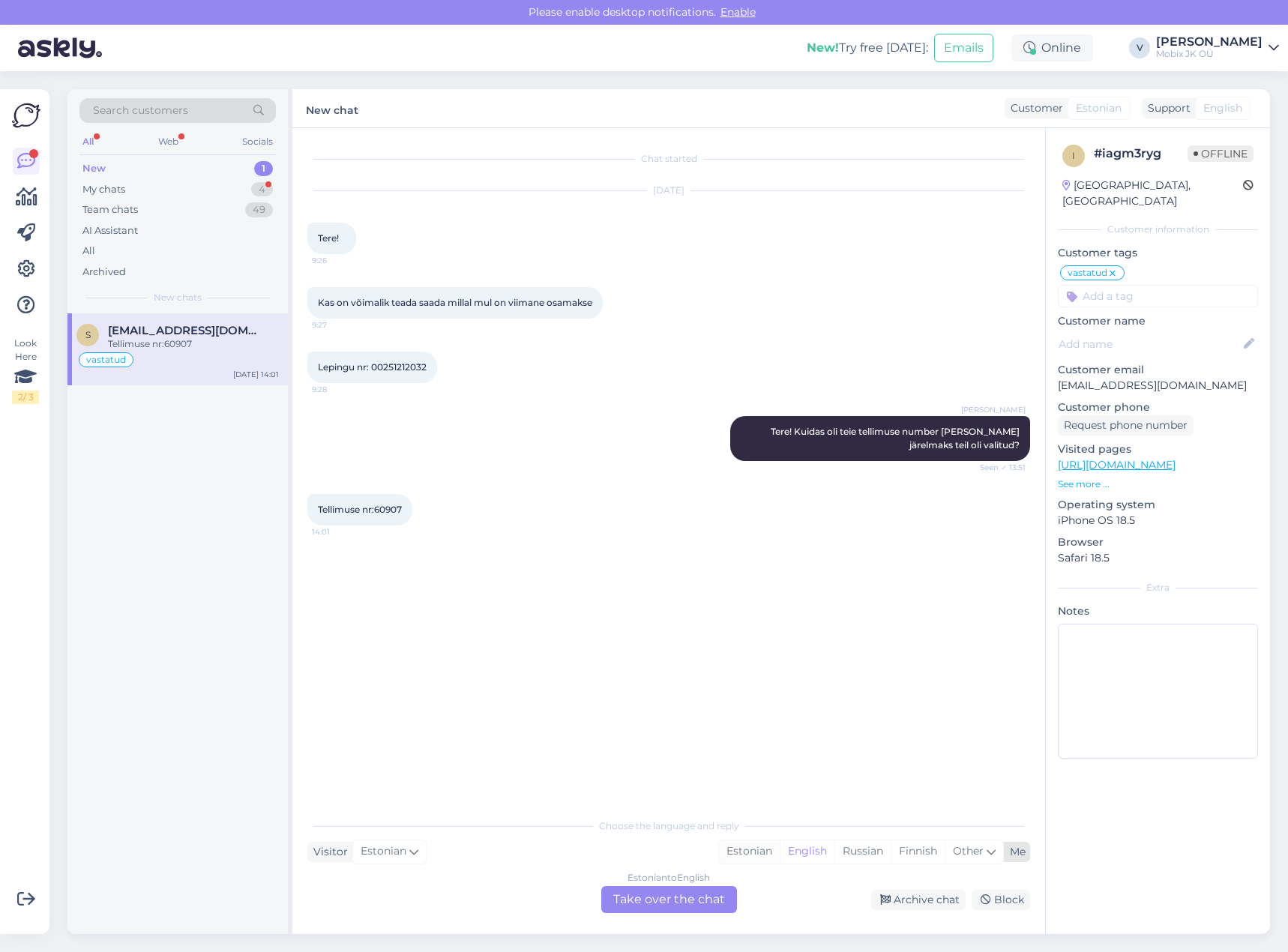
click at [745, 849] on div "Estonian" at bounding box center [749, 852] width 61 height 23
click at [697, 894] on div "Estonian to Estonian Take over the chat" at bounding box center [669, 899] width 136 height 27
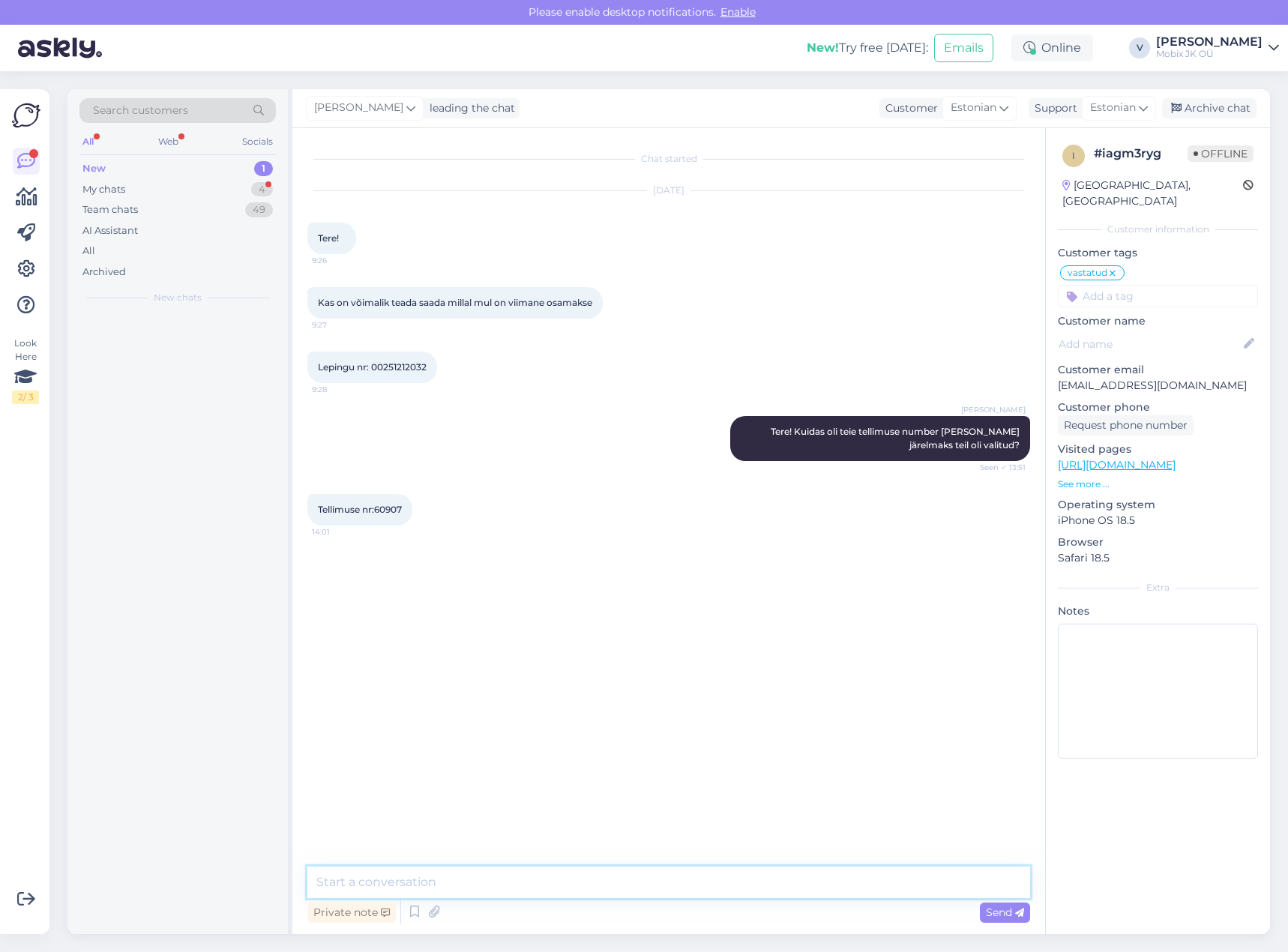
click at [697, 888] on textarea at bounding box center [669, 882] width 722 height 31
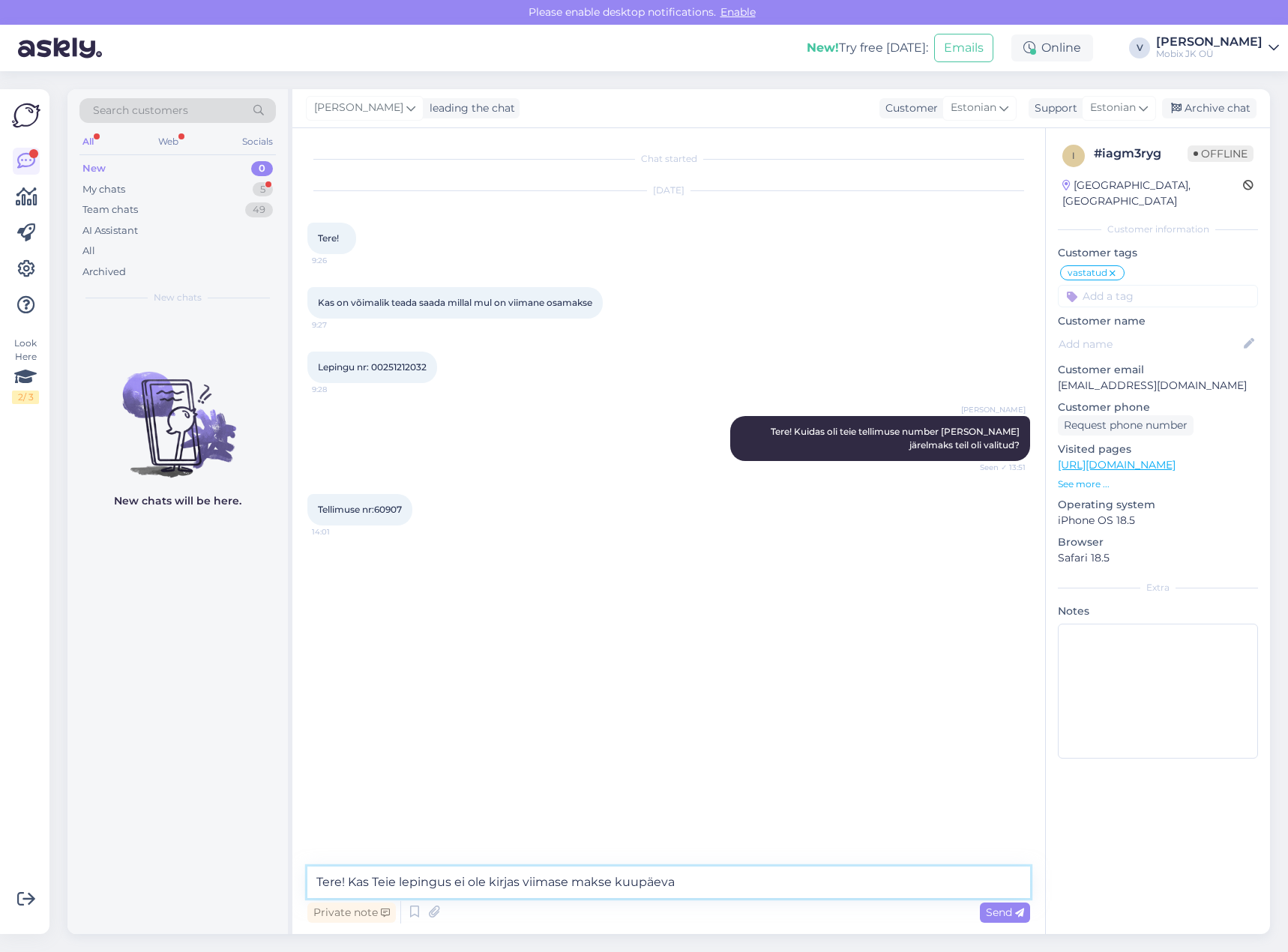
type textarea "Tere! Kas [PERSON_NAME] lepingus ei ole kirjas viimase makse kuupäeva?"
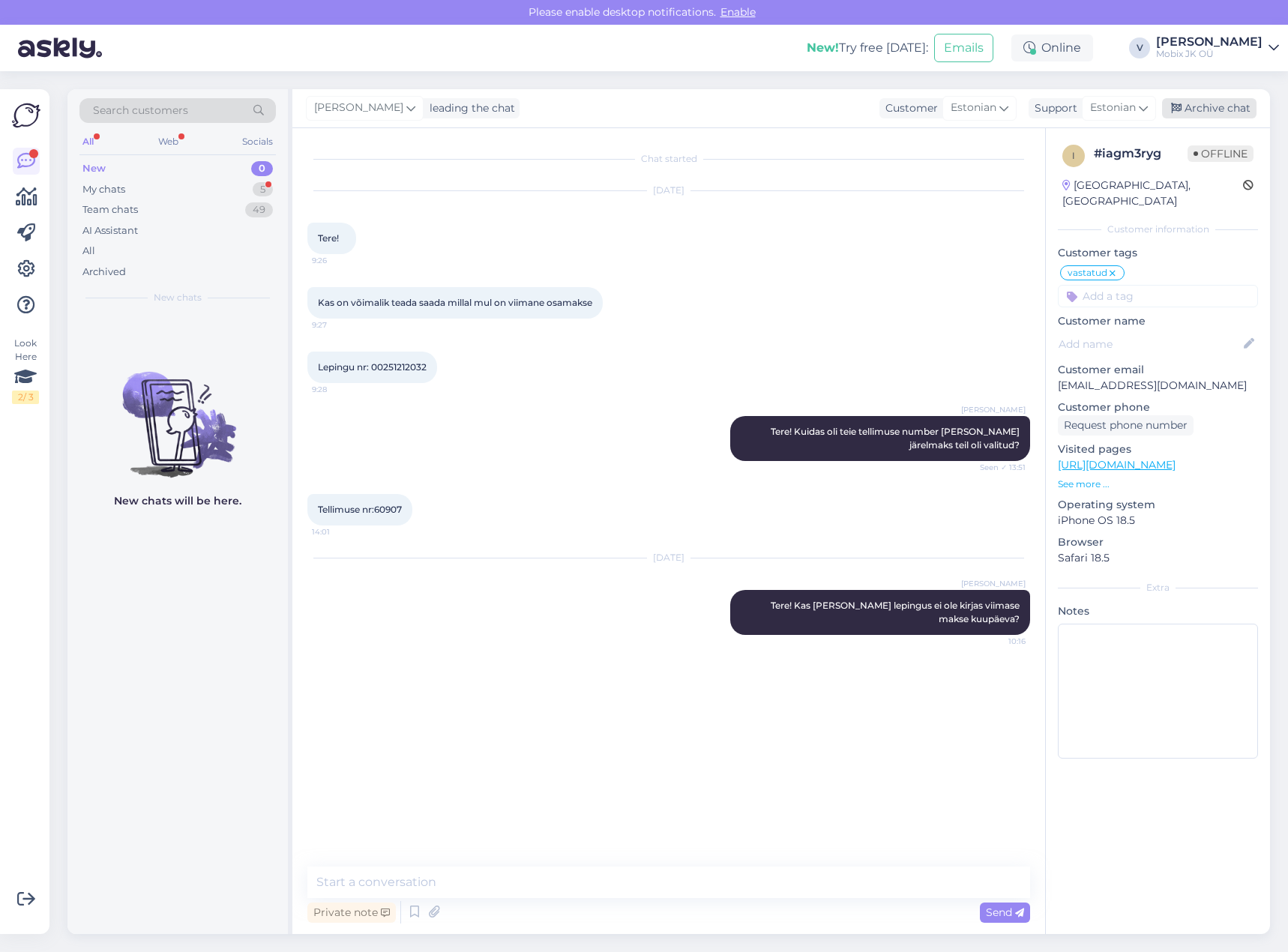
click at [1193, 109] on div "Archive chat" at bounding box center [1208, 107] width 94 height 20
